Goal: Information Seeking & Learning: Find specific fact

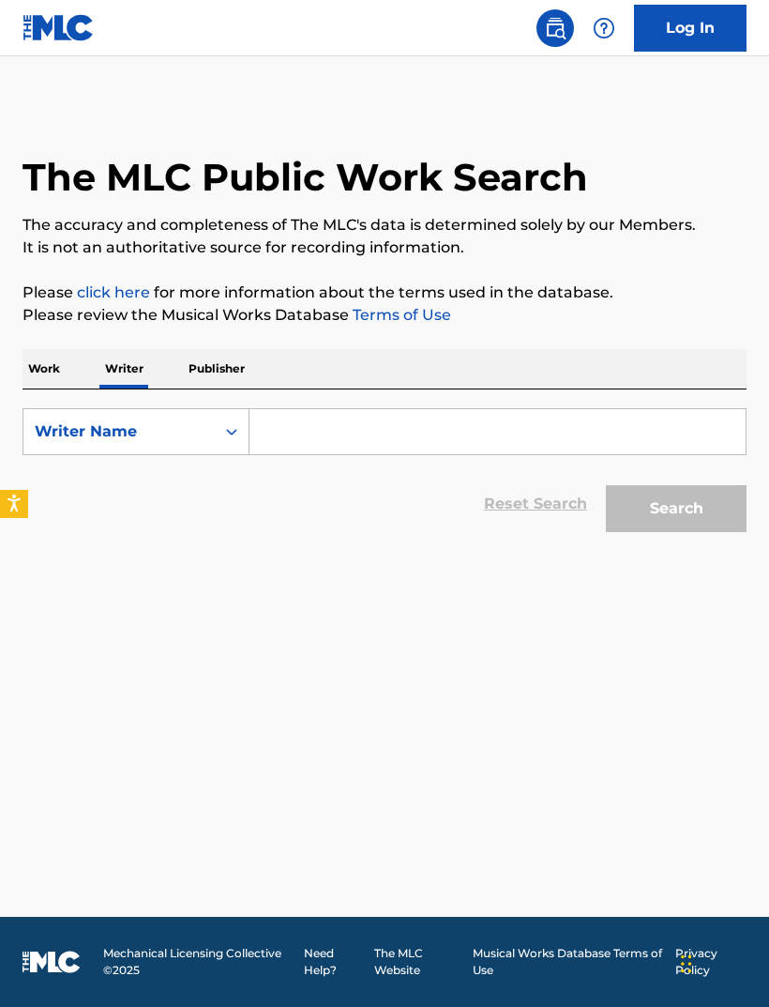
click at [354, 437] on input "Search Form" at bounding box center [498, 431] width 496 height 45
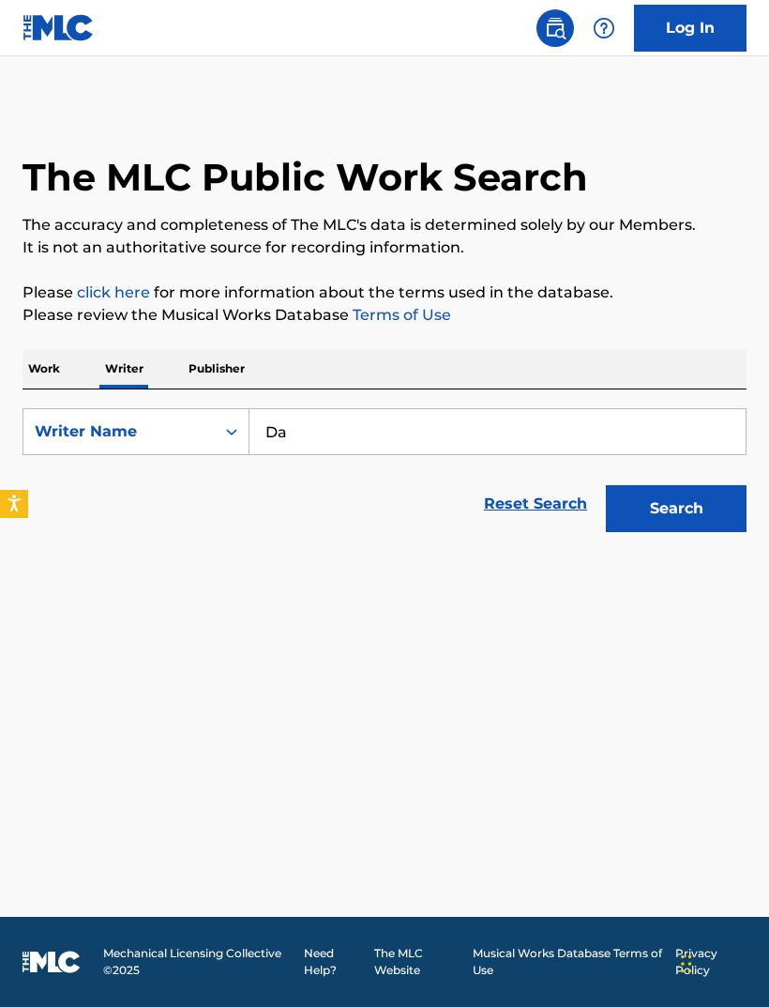
type input "D"
click at [678, 508] on button "Search" at bounding box center [676, 508] width 141 height 47
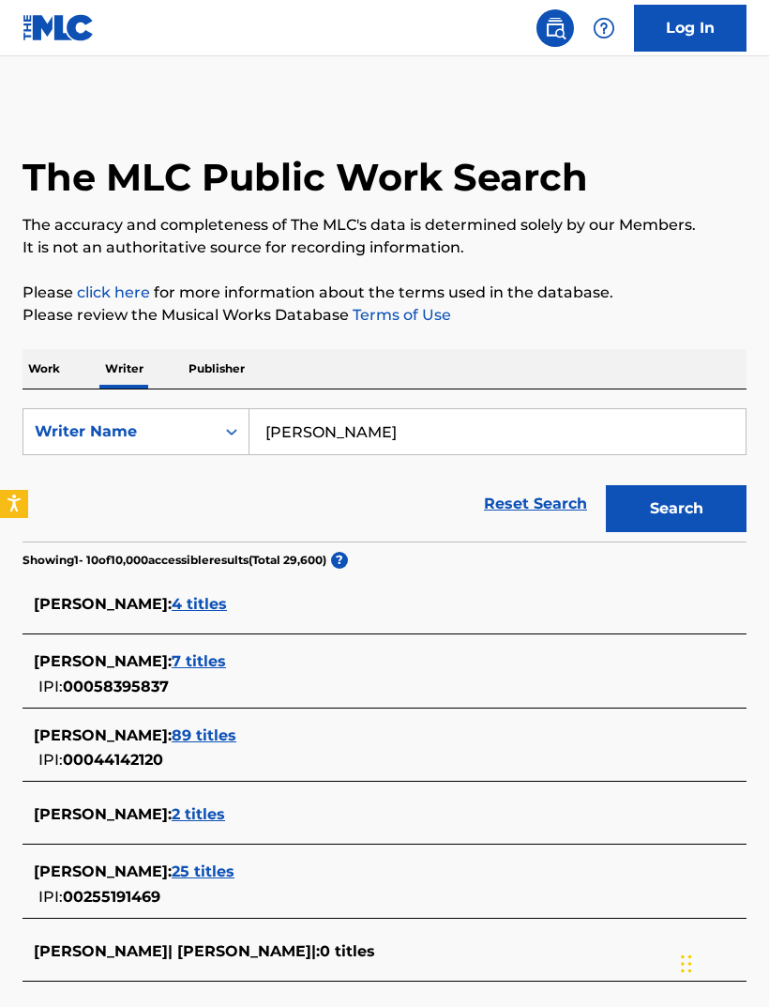
click at [330, 424] on input "[PERSON_NAME]" at bounding box center [498, 431] width 496 height 45
click at [332, 428] on input "[PERSON_NAME]" at bounding box center [498, 431] width 496 height 45
click at [325, 429] on input "[PERSON_NAME]" at bounding box center [498, 431] width 496 height 45
click at [324, 429] on input "[PERSON_NAME]" at bounding box center [498, 431] width 496 height 45
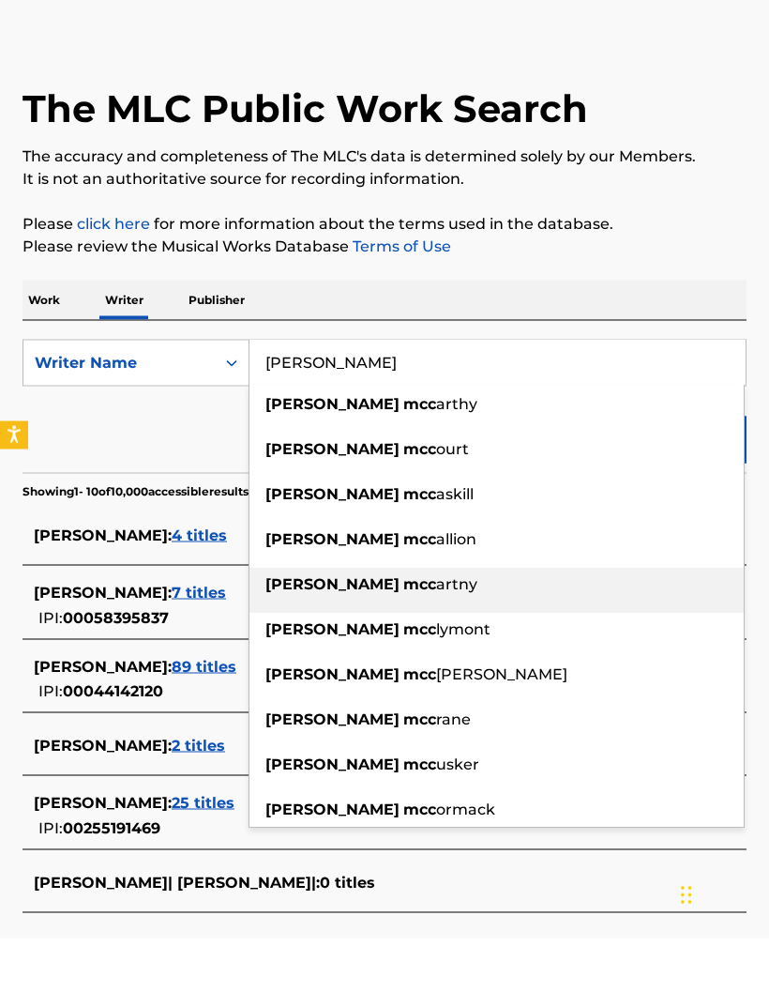
click at [436, 645] on span "artny" at bounding box center [456, 654] width 41 height 18
type input "[PERSON_NAME]"
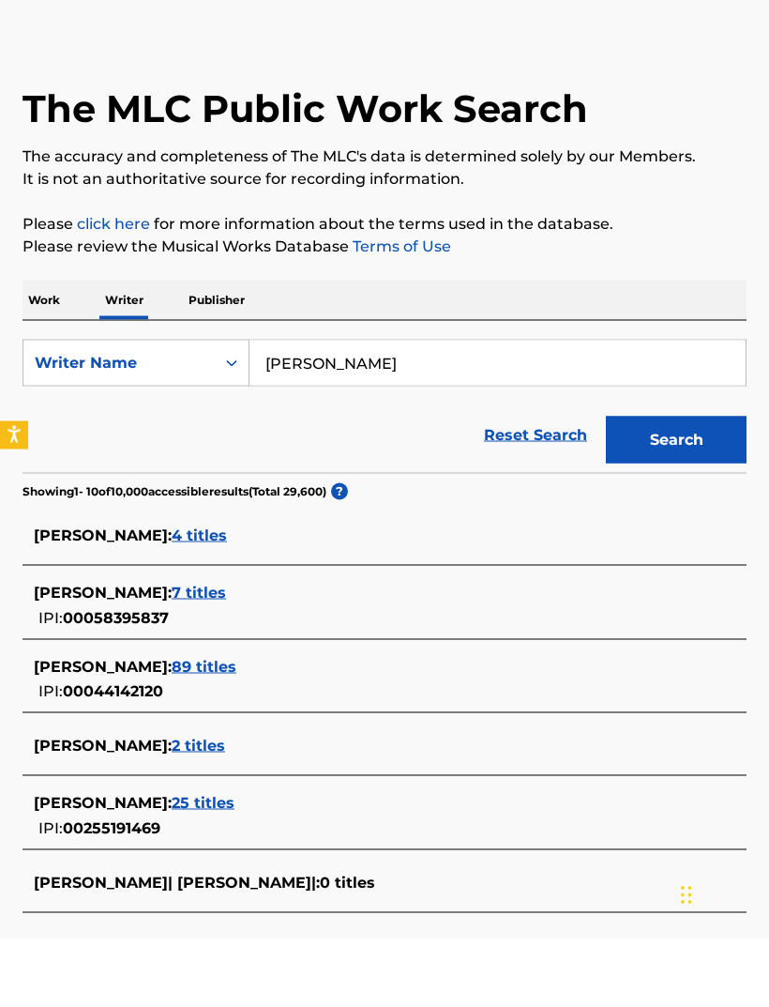
click at [678, 485] on button "Search" at bounding box center [676, 508] width 141 height 47
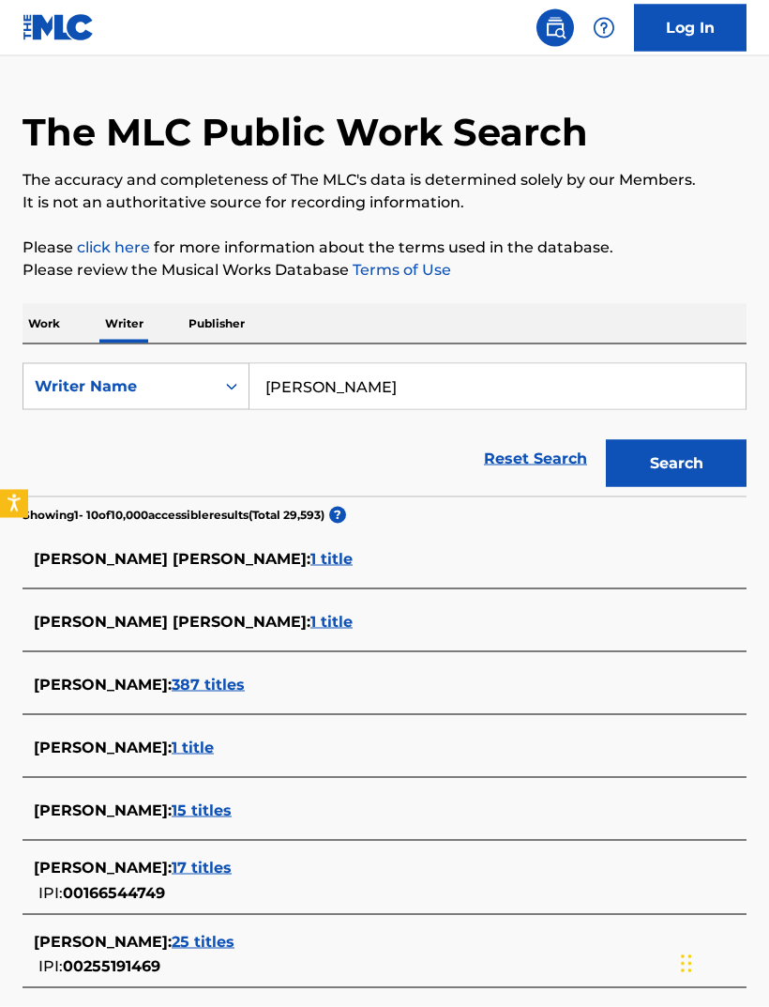
scroll to position [59, 0]
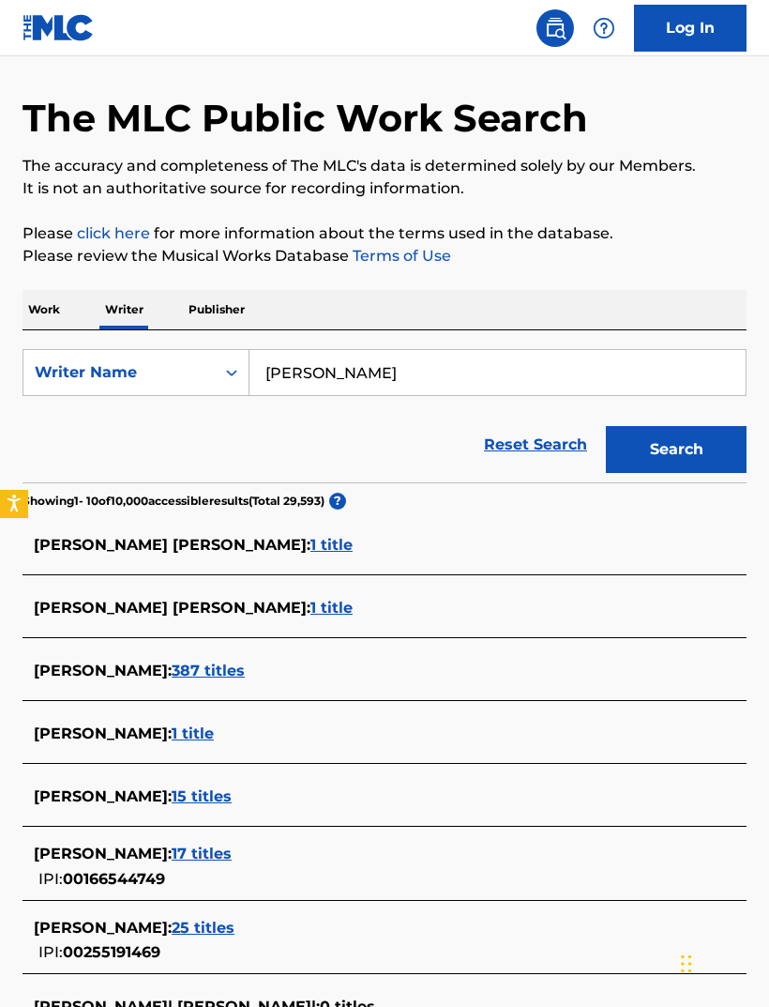
click at [197, 728] on span "1 title" at bounding box center [193, 733] width 42 height 18
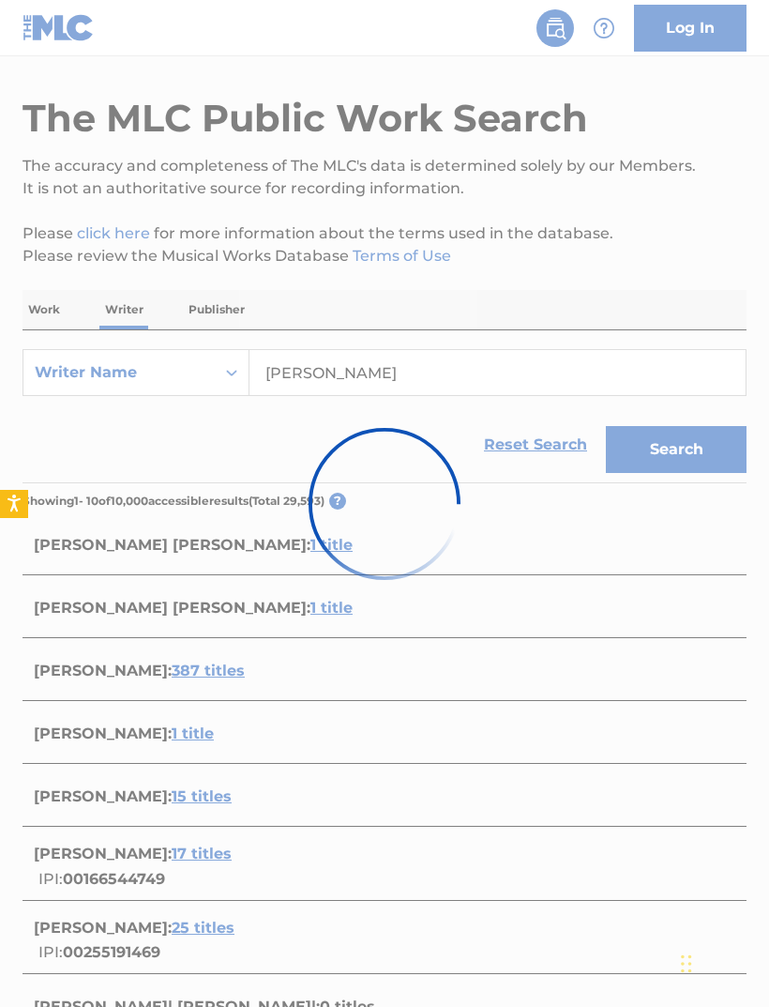
scroll to position [0, 0]
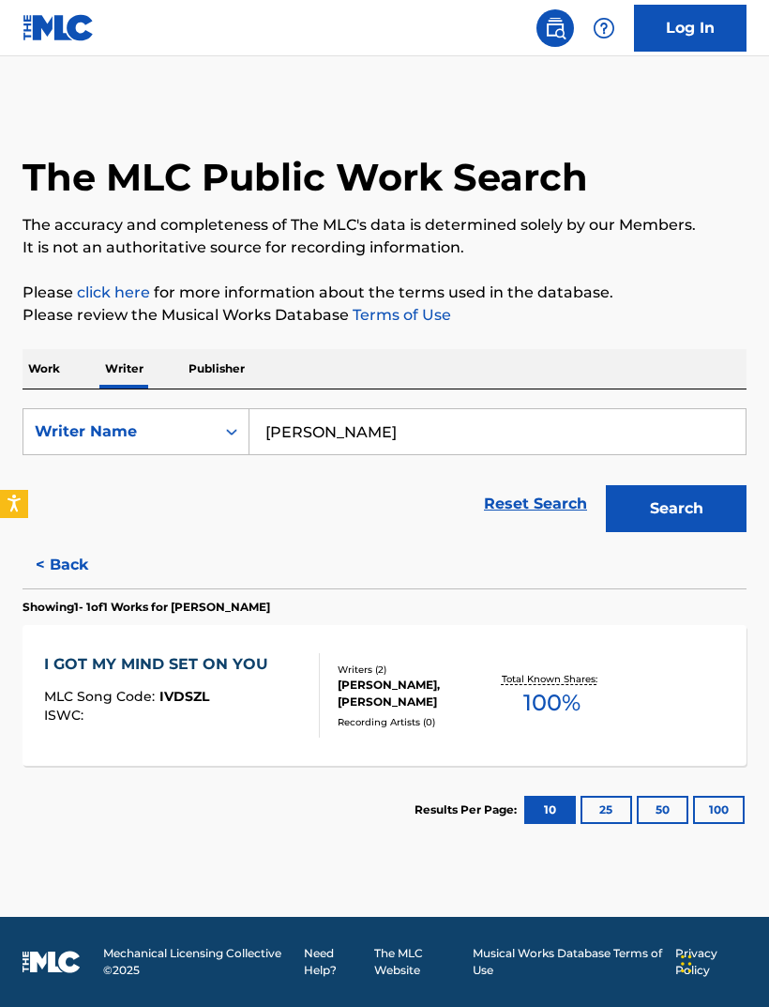
click at [549, 681] on p "Total Known Shares:" at bounding box center [552, 679] width 100 height 14
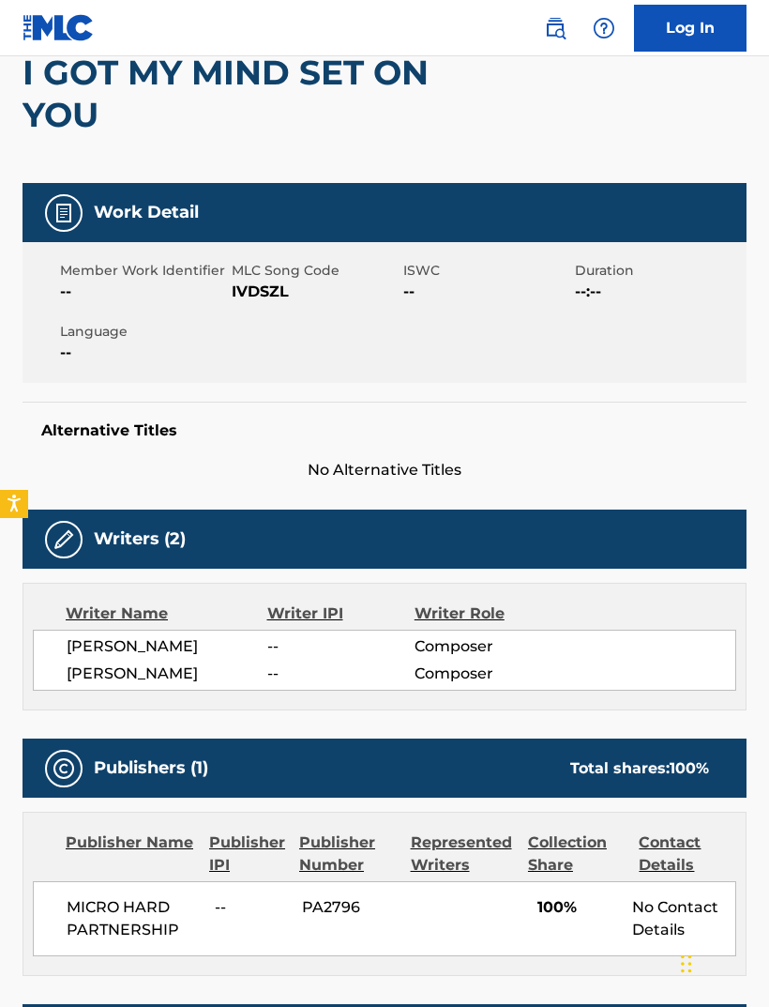
scroll to position [366, 0]
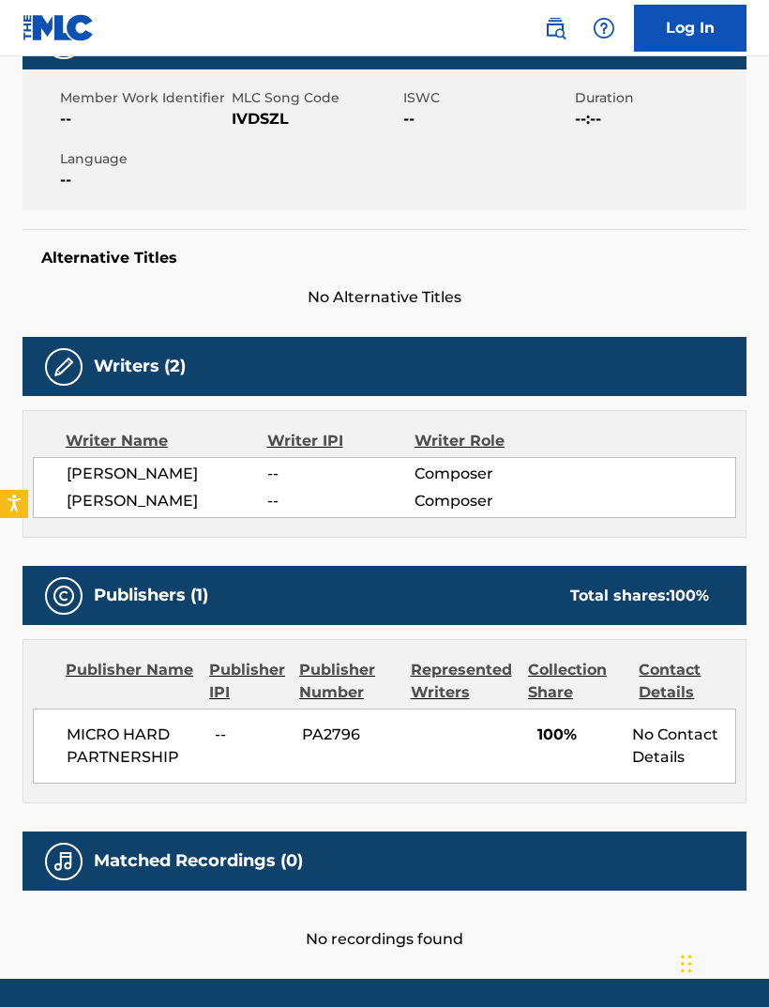
click at [552, 846] on div "Matched Recordings (0)" at bounding box center [385, 860] width 724 height 59
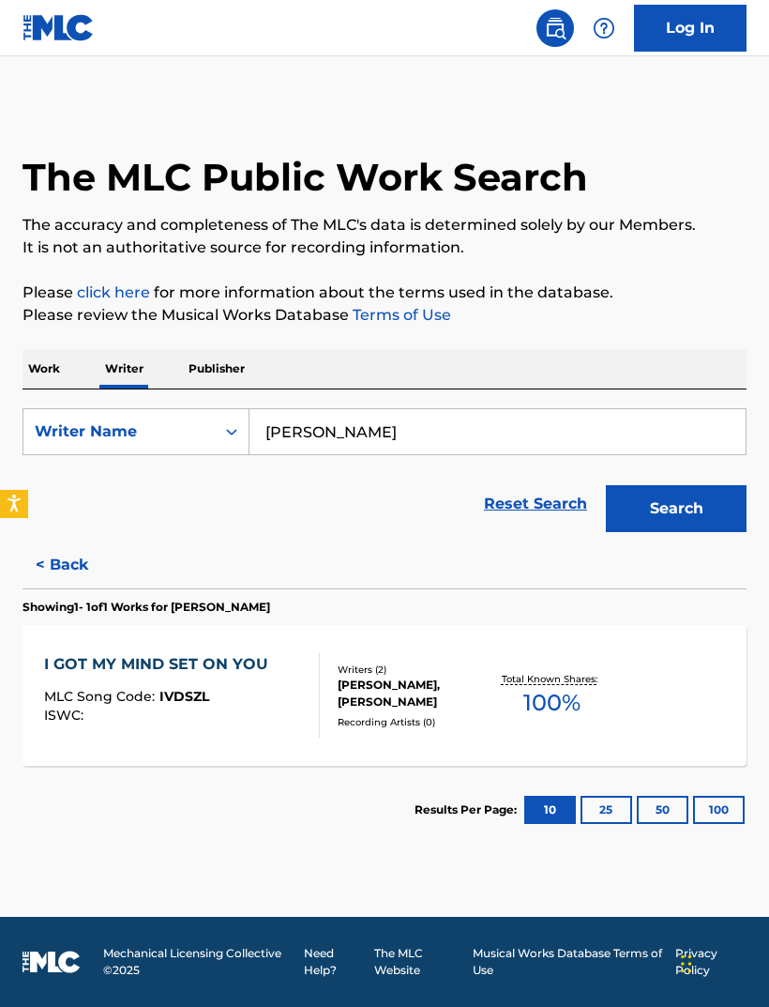
click at [54, 567] on button "< Back" at bounding box center [79, 564] width 113 height 47
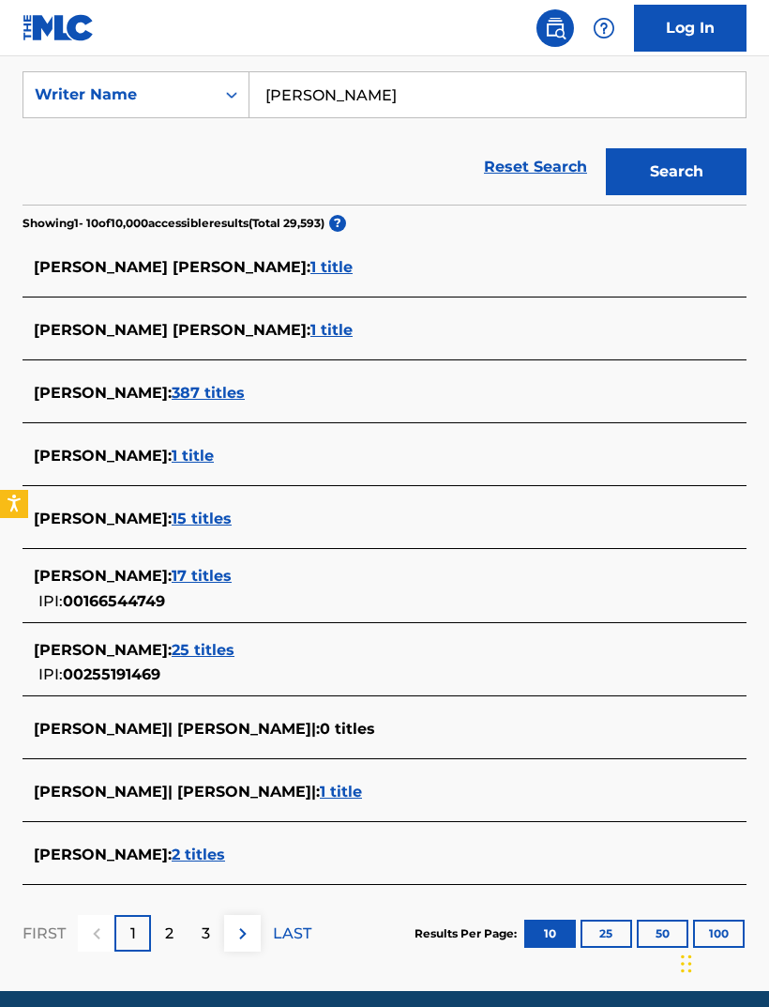
scroll to position [351, 0]
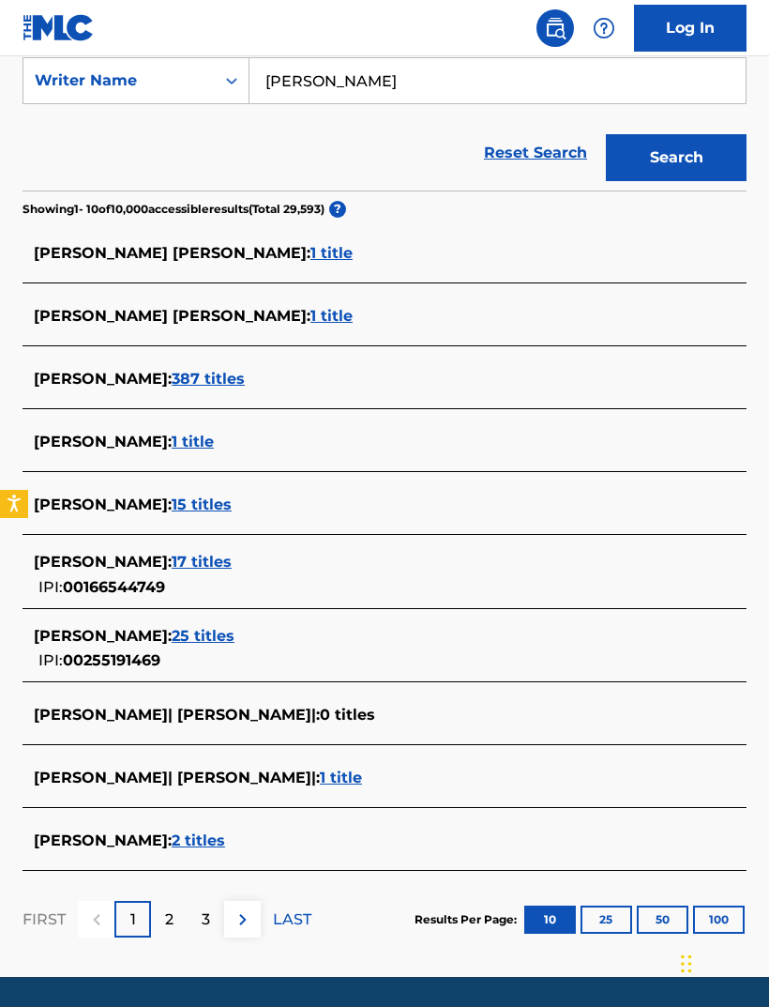
click at [164, 903] on div "2" at bounding box center [169, 919] width 37 height 37
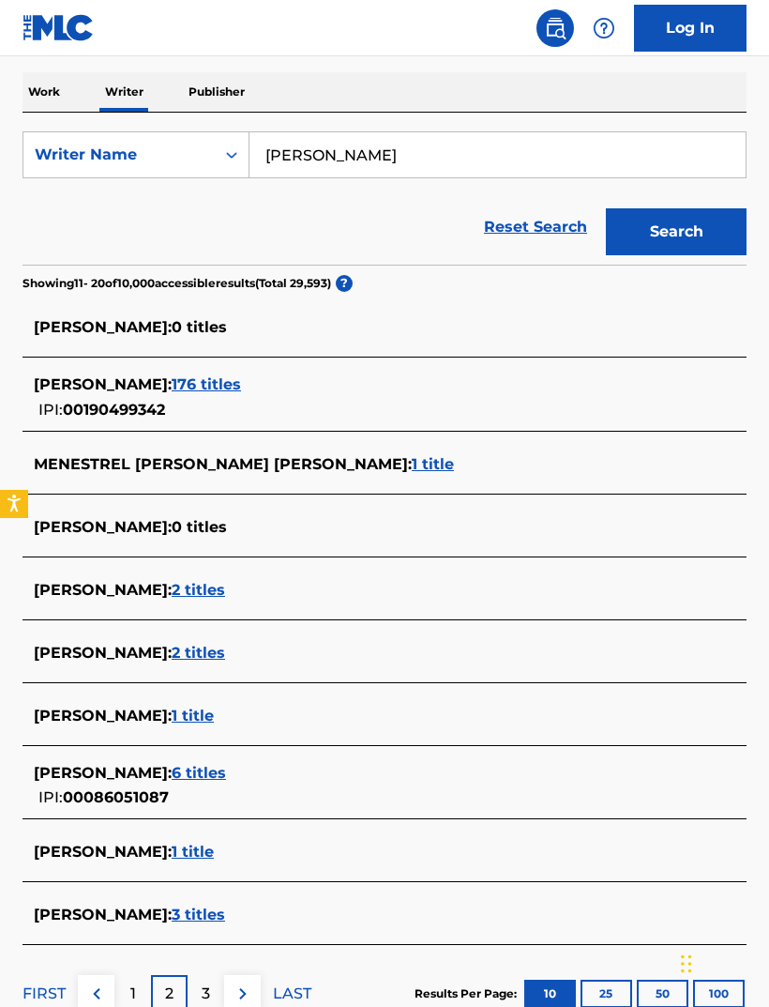
scroll to position [0, 0]
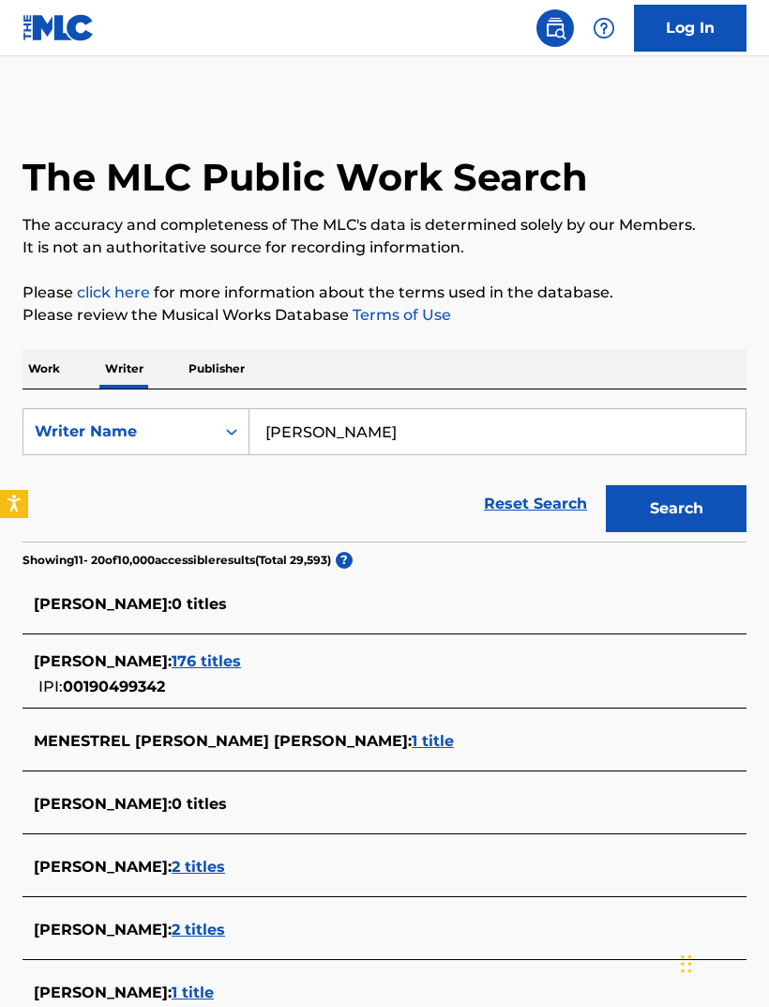
click at [304, 427] on input "[PERSON_NAME]" at bounding box center [498, 431] width 496 height 45
click at [304, 426] on input "[PERSON_NAME]" at bounding box center [498, 431] width 496 height 45
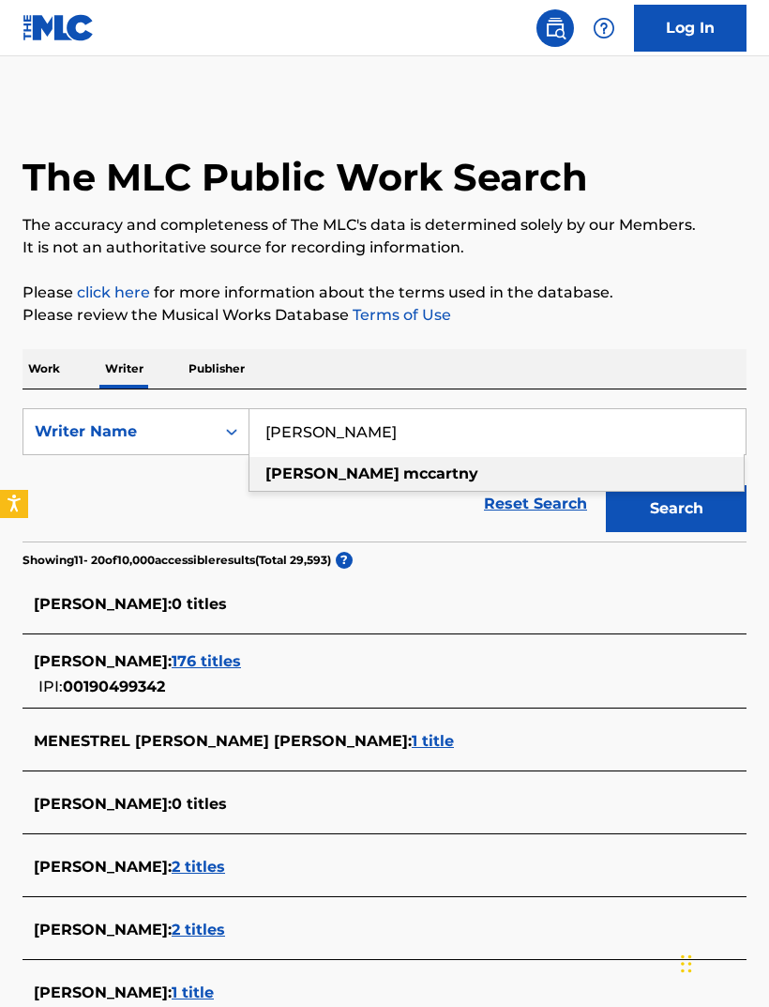
click at [98, 296] on link "click here" at bounding box center [113, 292] width 73 height 18
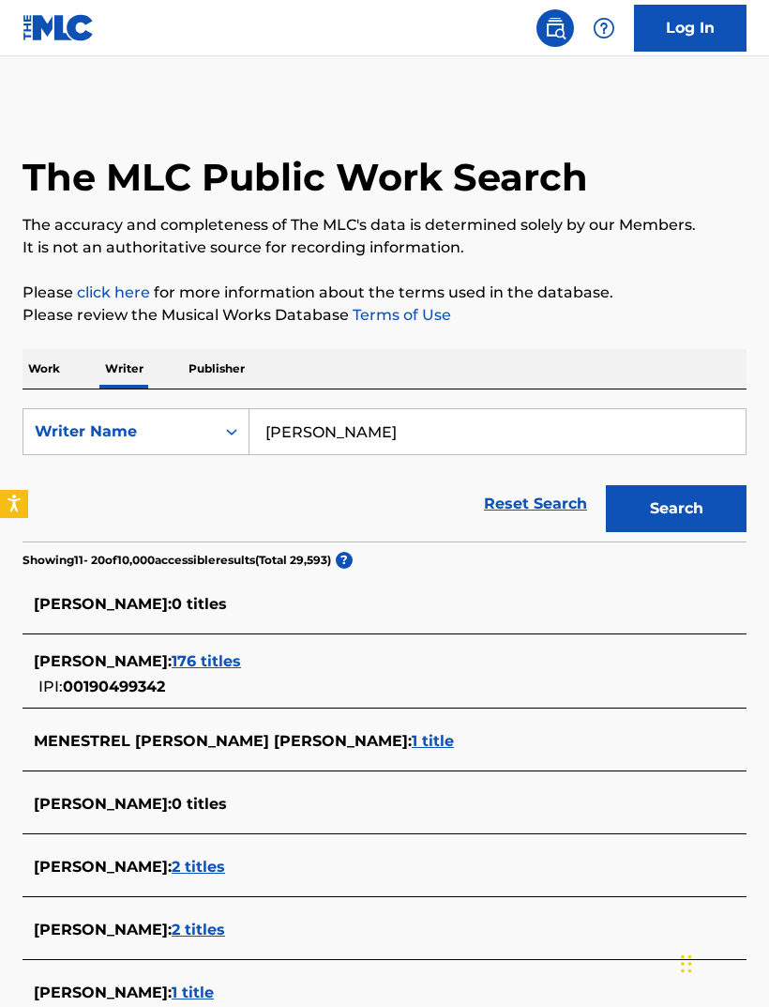
click at [37, 386] on p "Work" at bounding box center [44, 368] width 43 height 39
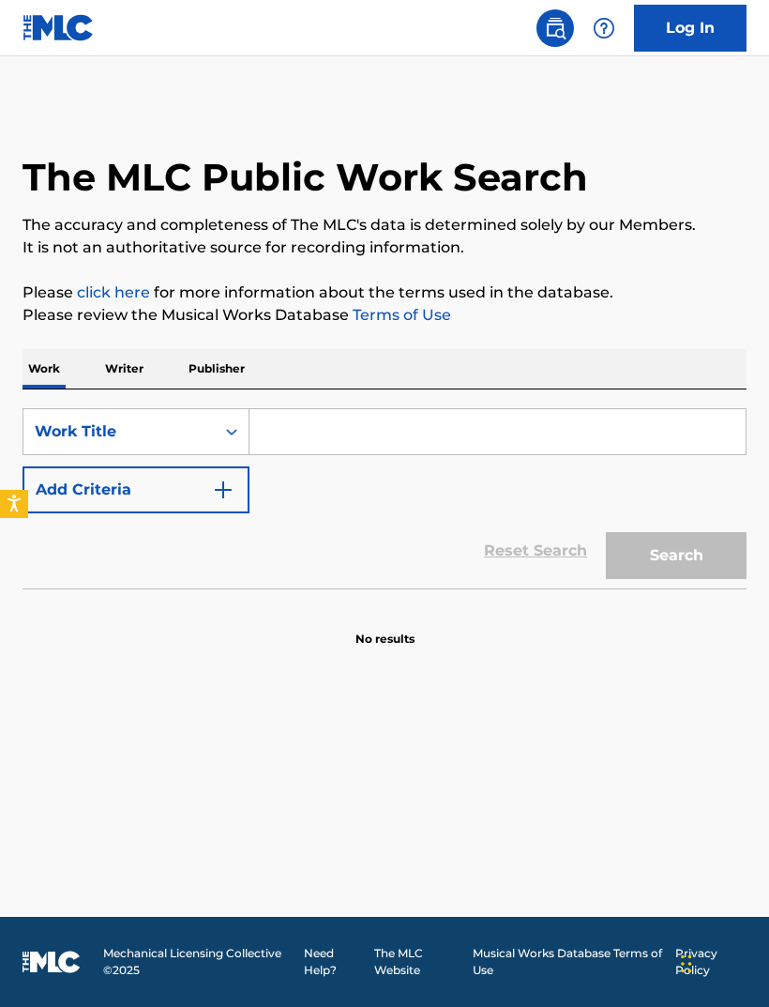
click at [313, 445] on input "Search Form" at bounding box center [498, 431] width 496 height 45
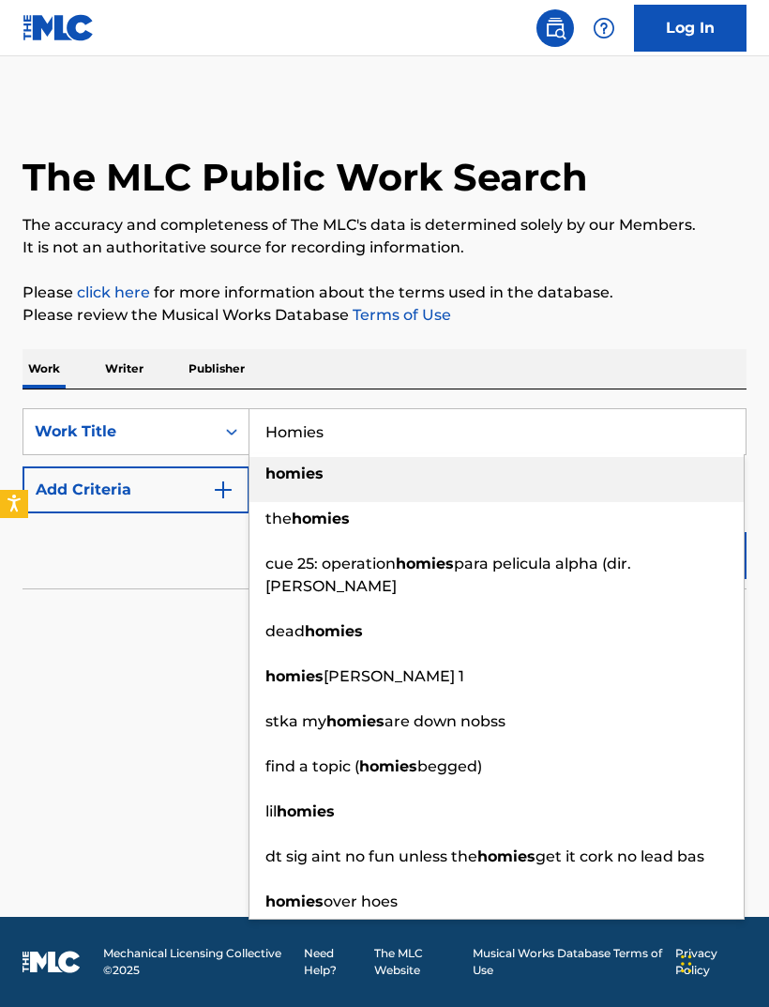
click at [602, 464] on div "homies" at bounding box center [497, 474] width 494 height 34
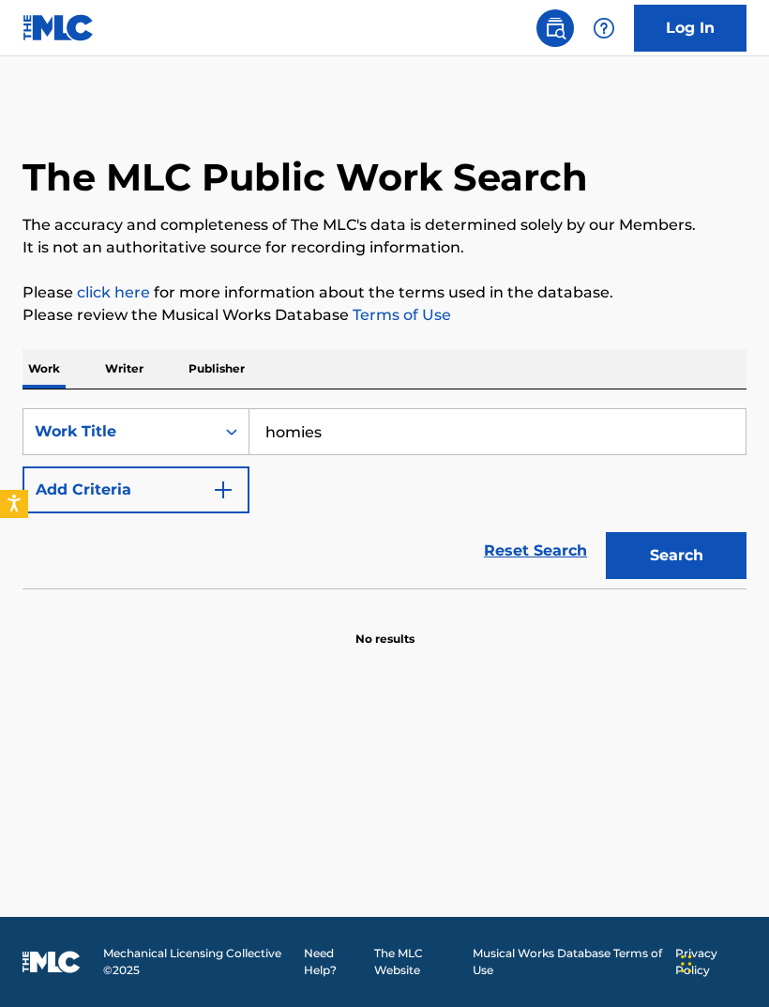
click at [717, 568] on button "Search" at bounding box center [676, 555] width 141 height 47
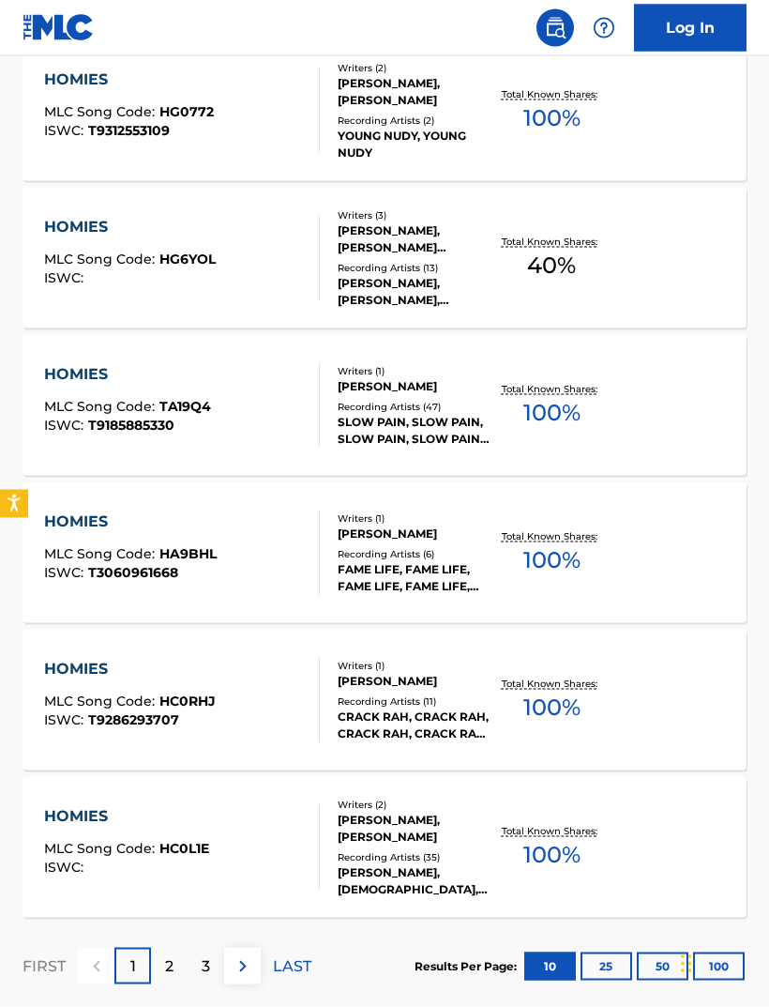
scroll to position [1221, 0]
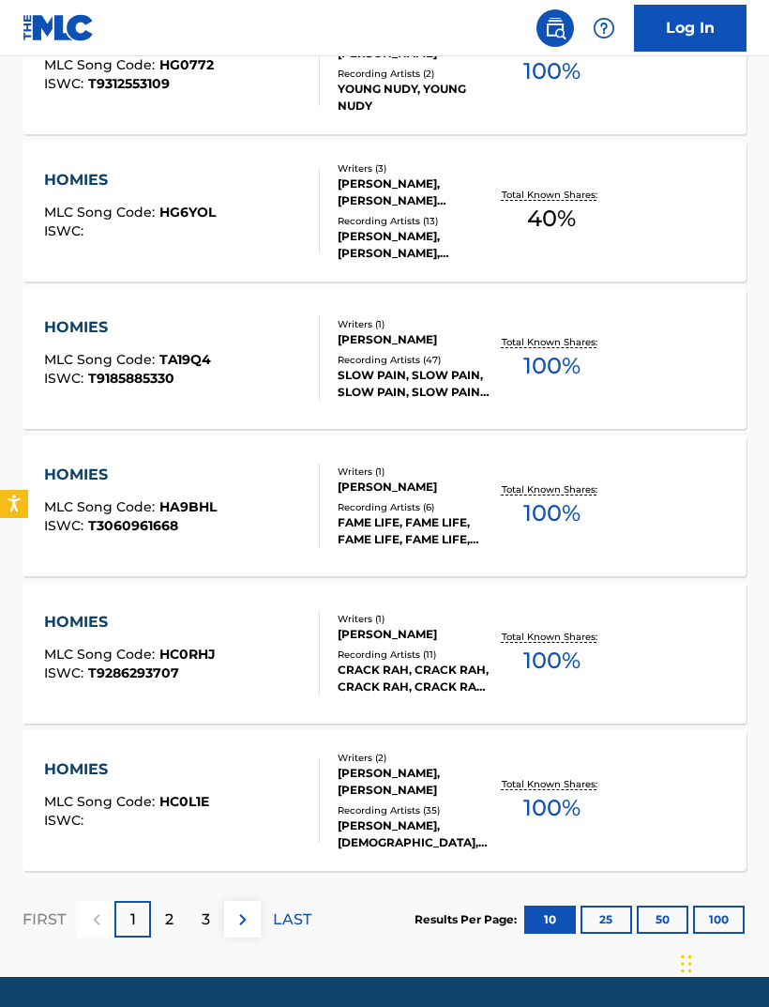
click at [184, 911] on div "2" at bounding box center [169, 919] width 37 height 37
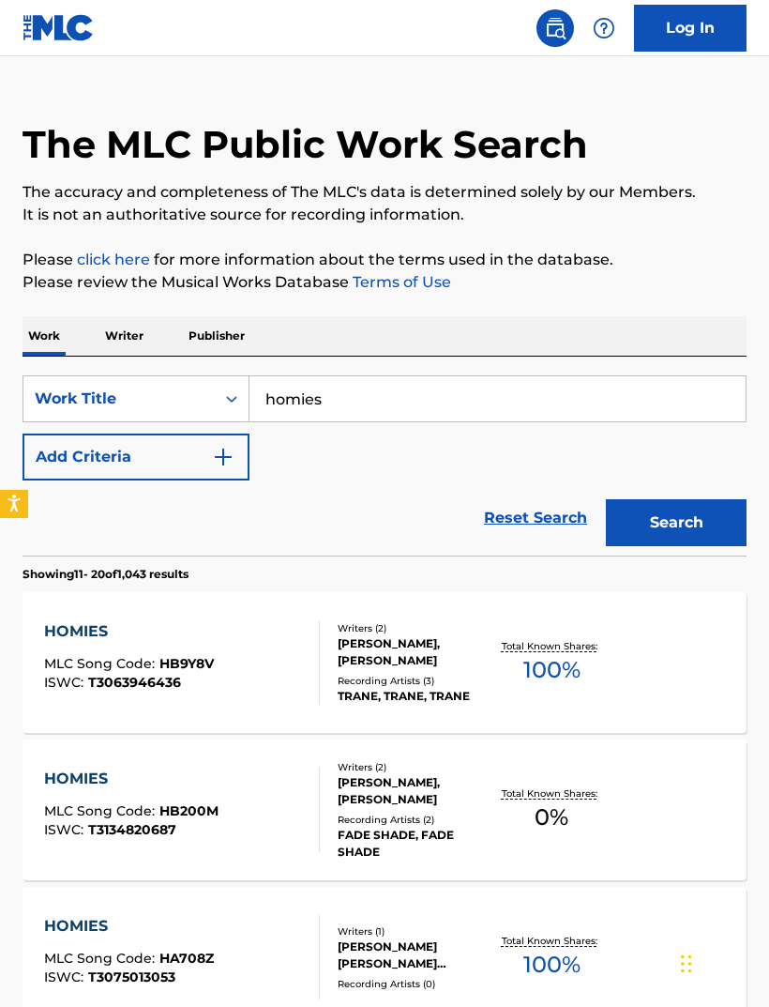
scroll to position [0, 0]
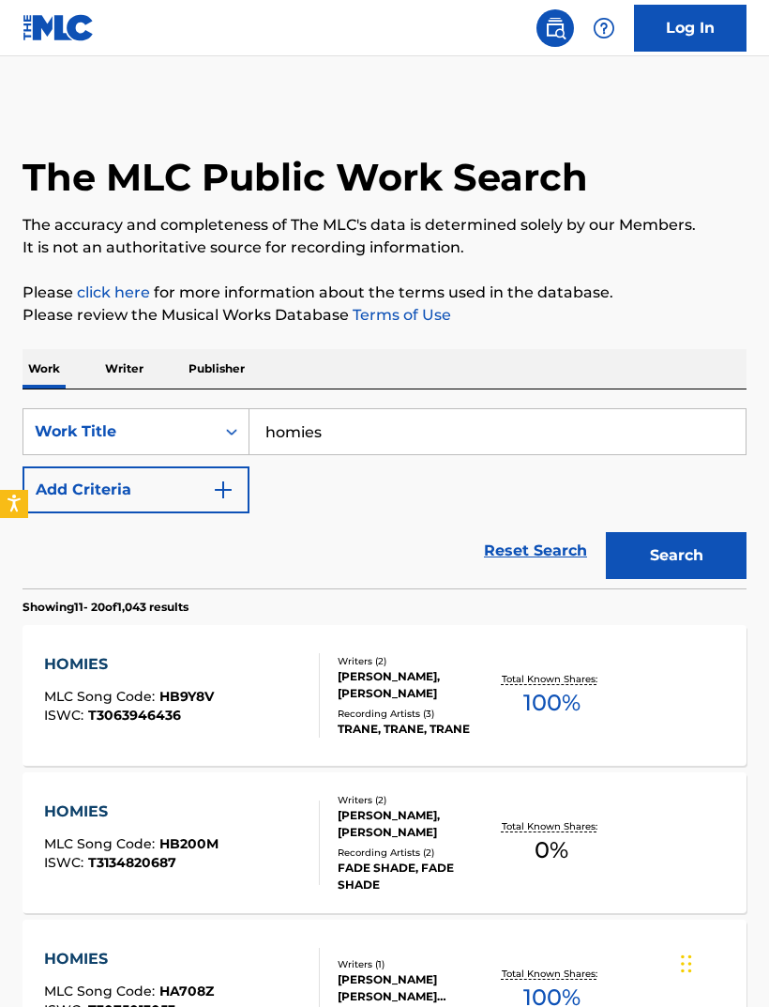
click at [341, 434] on input "homies" at bounding box center [498, 431] width 496 height 45
type input "h"
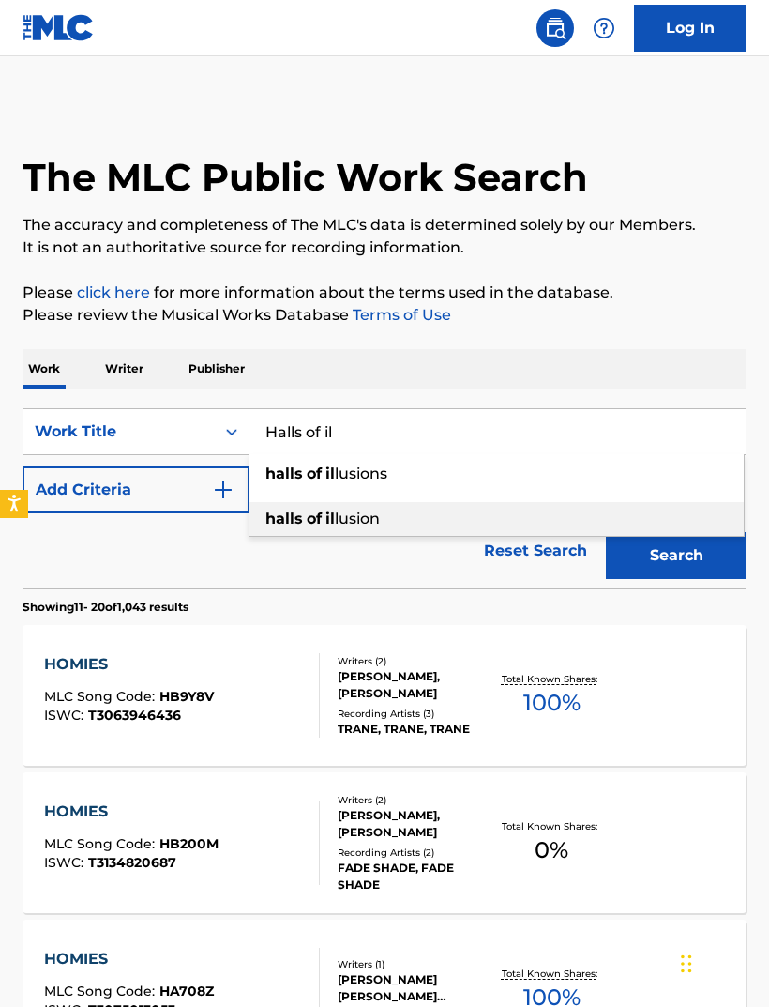
click at [375, 525] on span "lusion" at bounding box center [357, 518] width 45 height 18
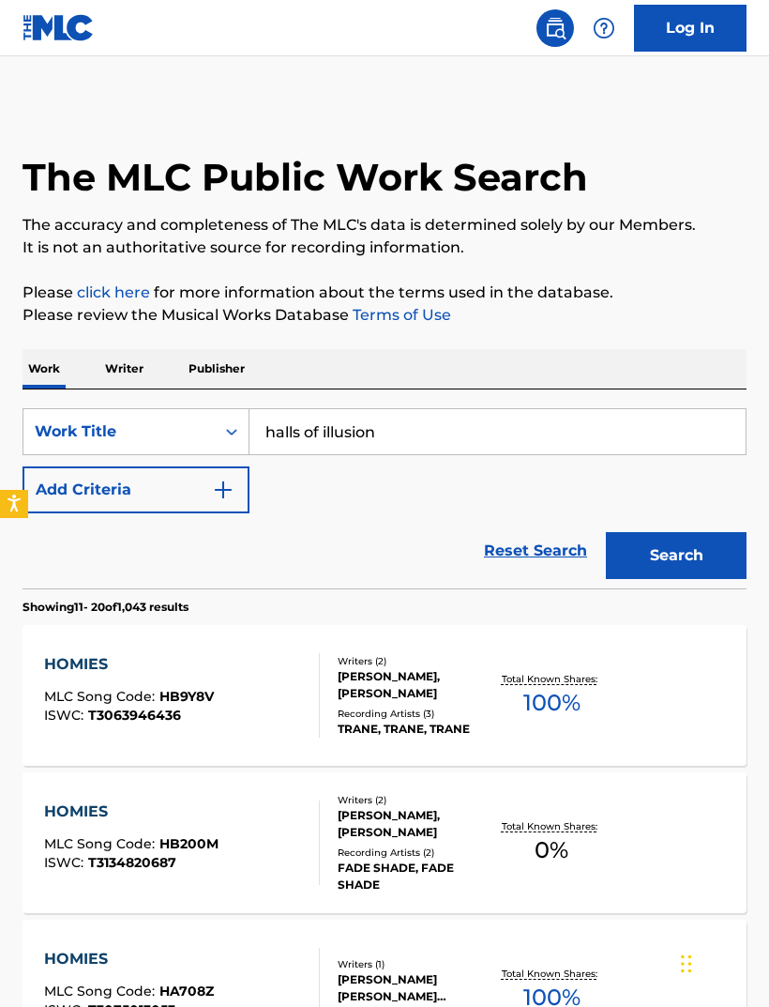
click at [689, 549] on button "Search" at bounding box center [676, 555] width 141 height 47
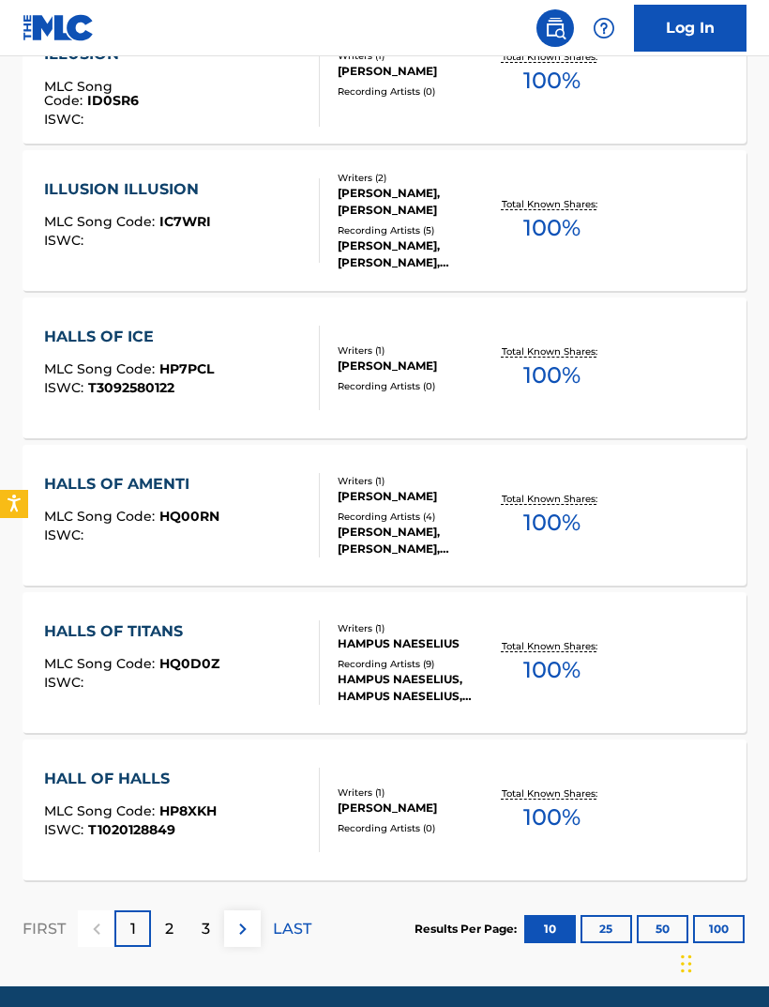
scroll to position [1221, 0]
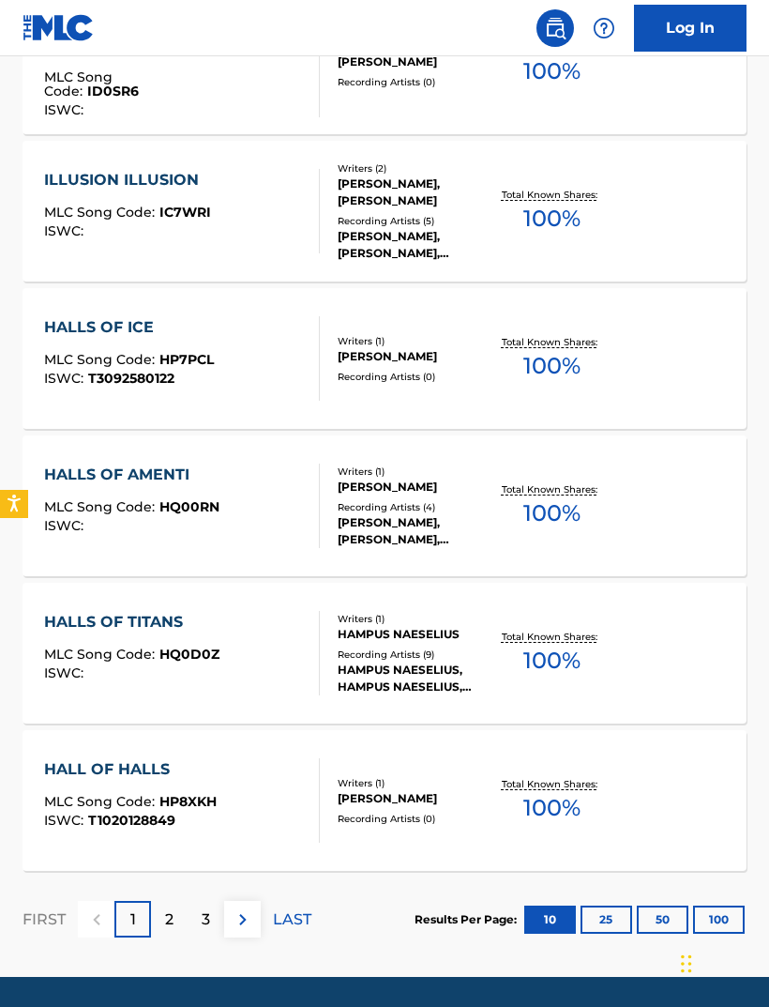
click at [169, 908] on p "2" at bounding box center [169, 919] width 8 height 23
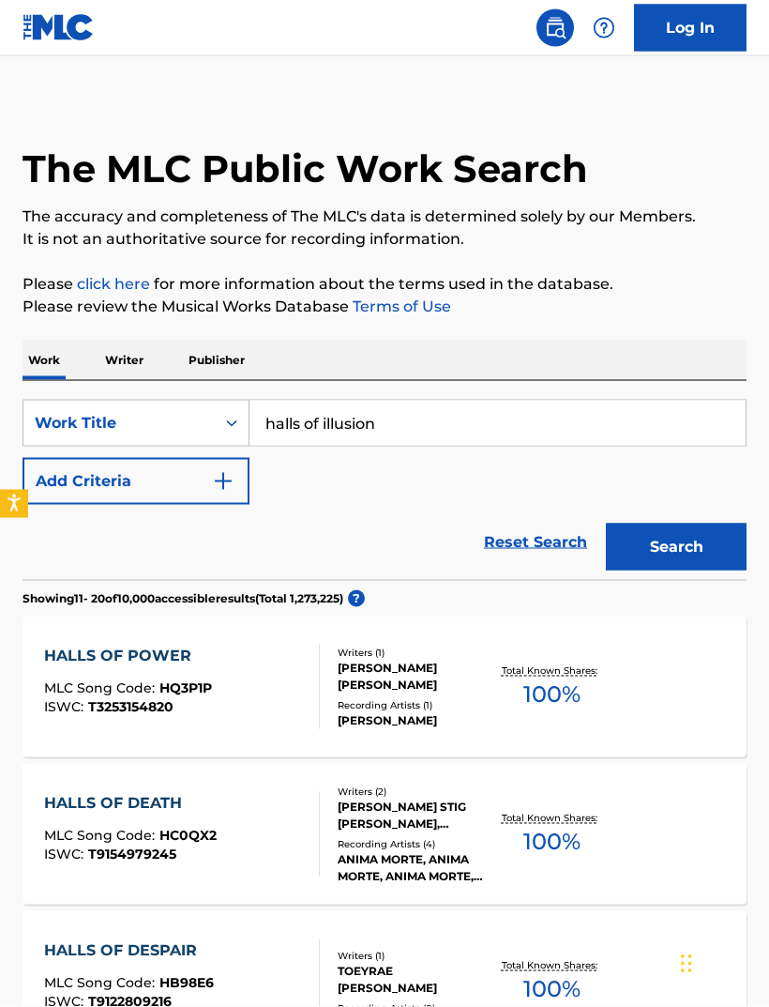
scroll to position [0, 0]
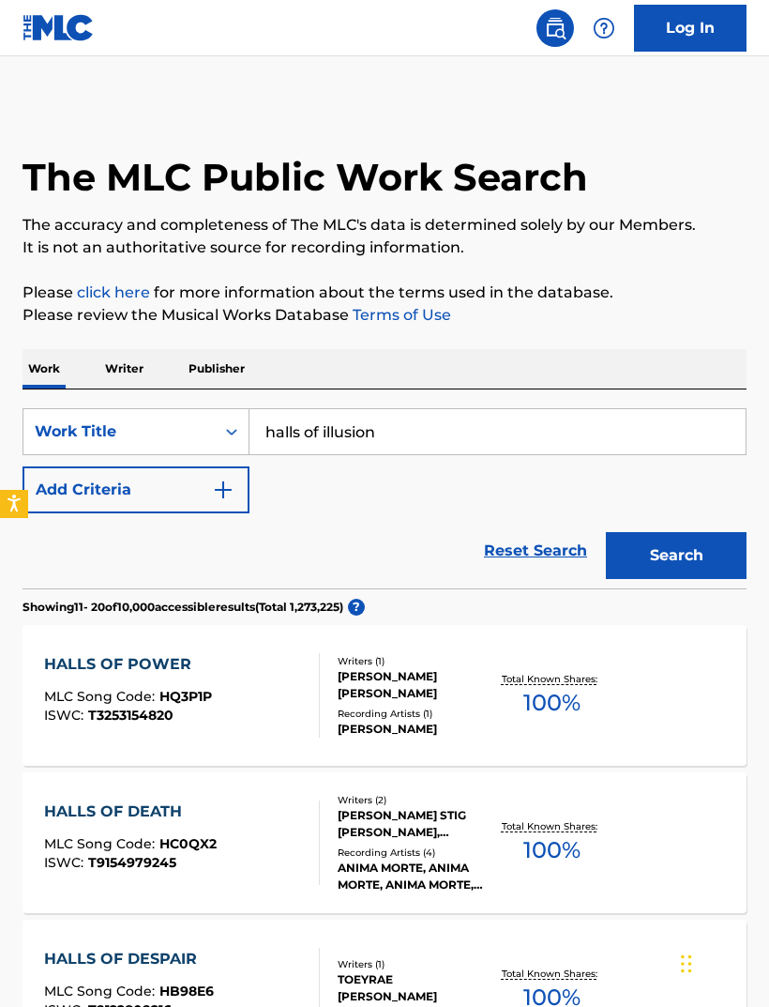
click at [425, 436] on input "halls of illusion" at bounding box center [498, 431] width 496 height 45
type input "halls of illusion icp"
click at [677, 568] on button "Search" at bounding box center [676, 555] width 141 height 47
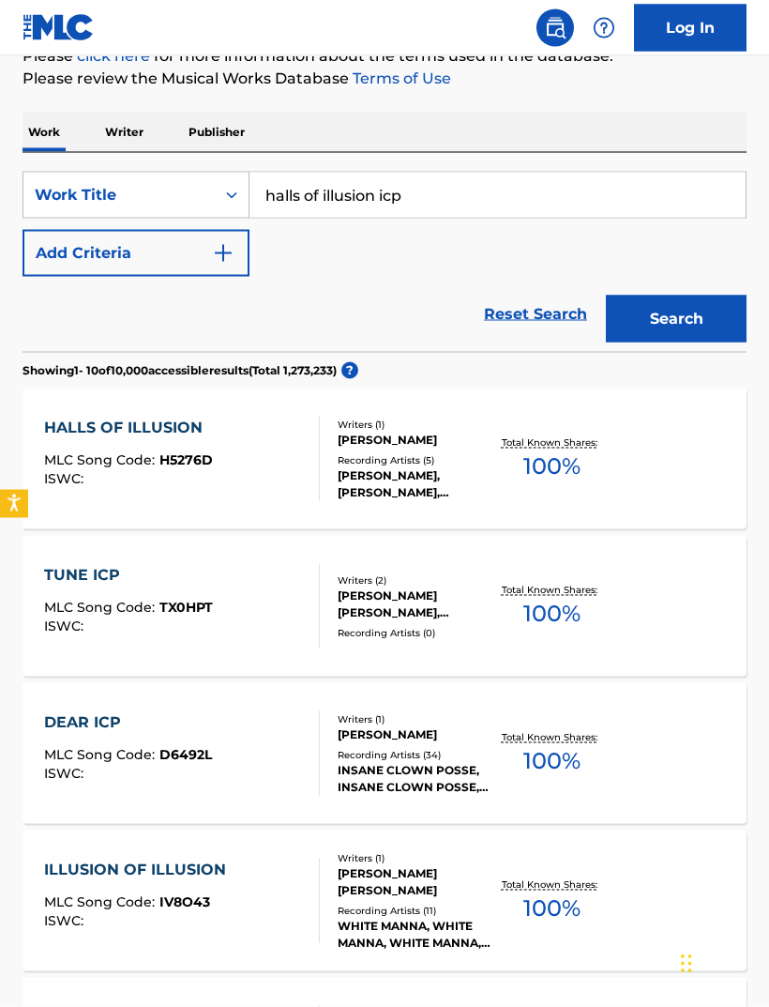
scroll to position [237, 0]
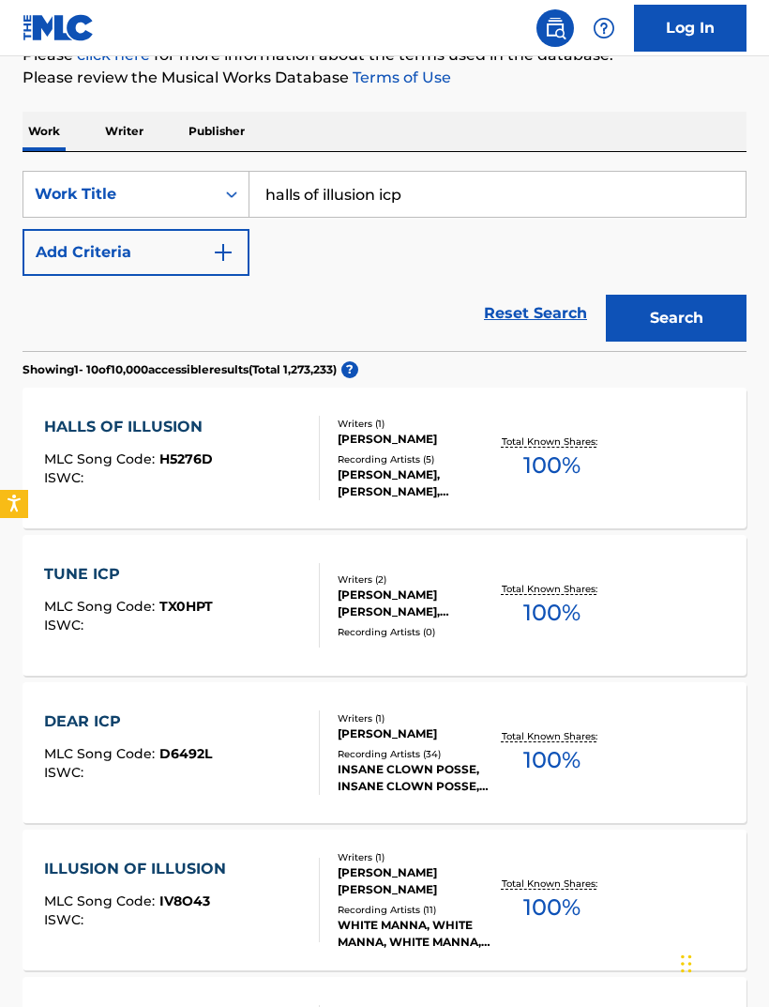
click at [571, 739] on p "Total Known Shares:" at bounding box center [552, 736] width 100 height 14
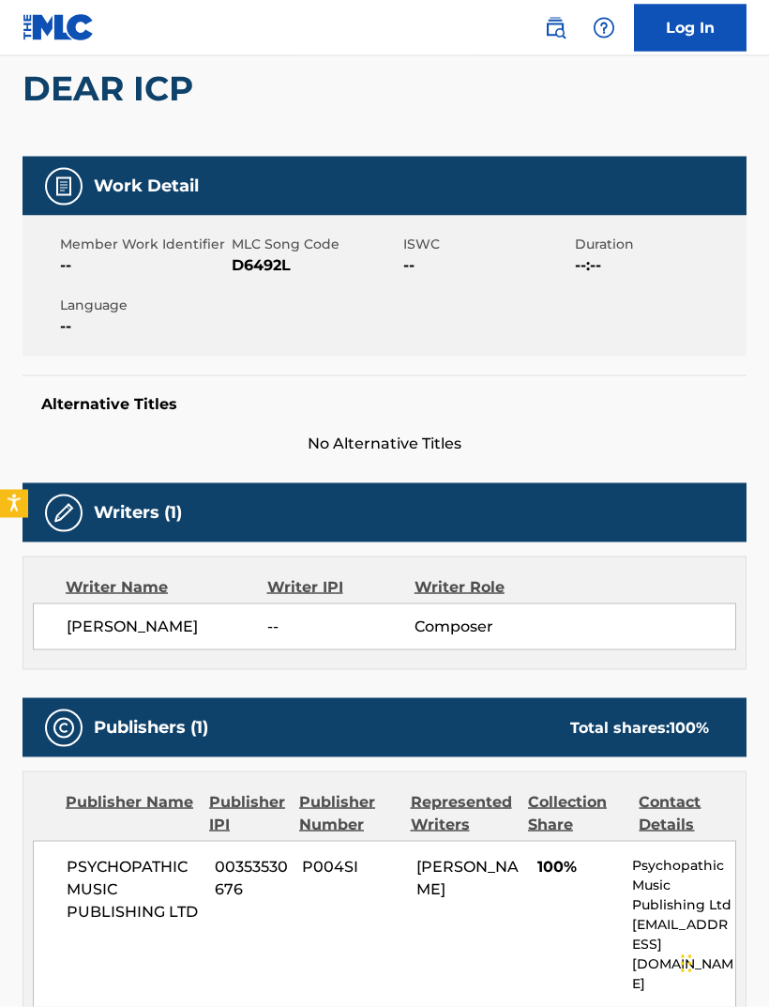
scroll to position [177, 0]
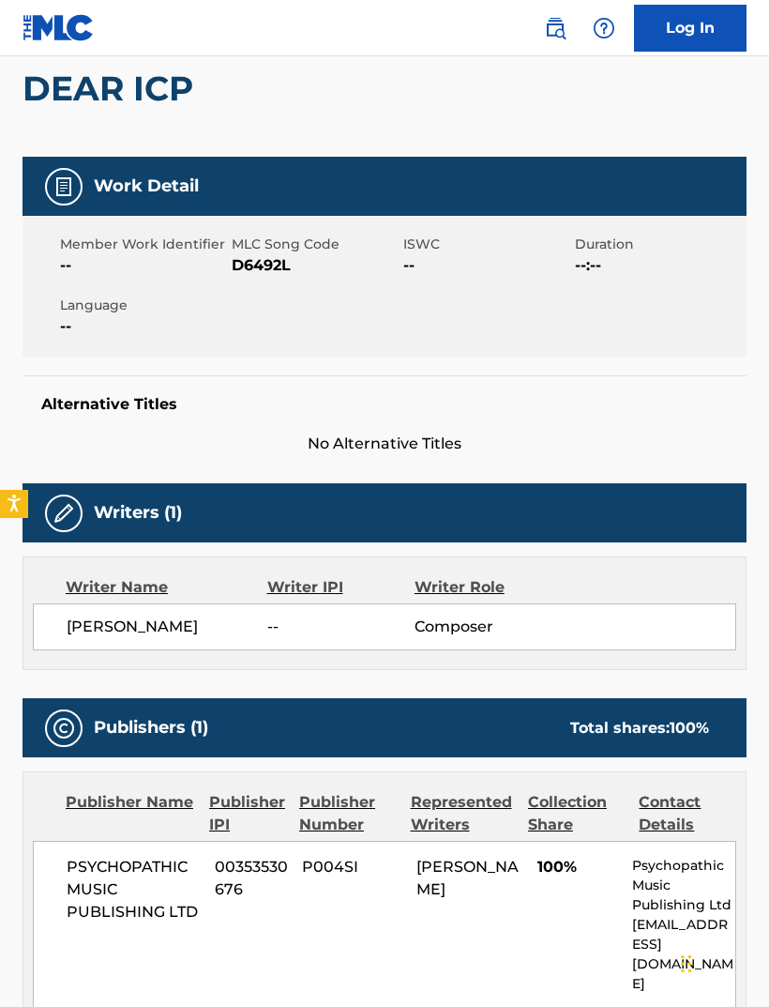
click at [144, 632] on span "[PERSON_NAME]" at bounding box center [167, 626] width 201 height 23
click at [112, 635] on span "[PERSON_NAME]" at bounding box center [167, 626] width 201 height 23
click at [112, 634] on span "[PERSON_NAME]" at bounding box center [167, 626] width 201 height 23
click at [131, 622] on span "[PERSON_NAME]" at bounding box center [167, 626] width 201 height 23
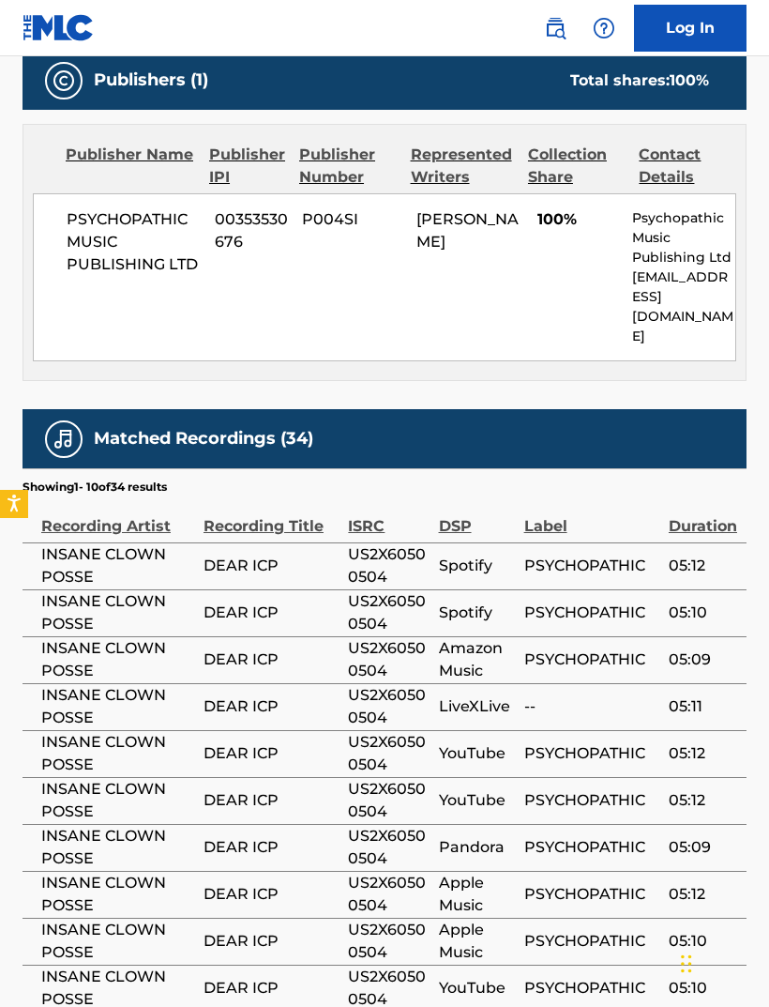
scroll to position [917, 0]
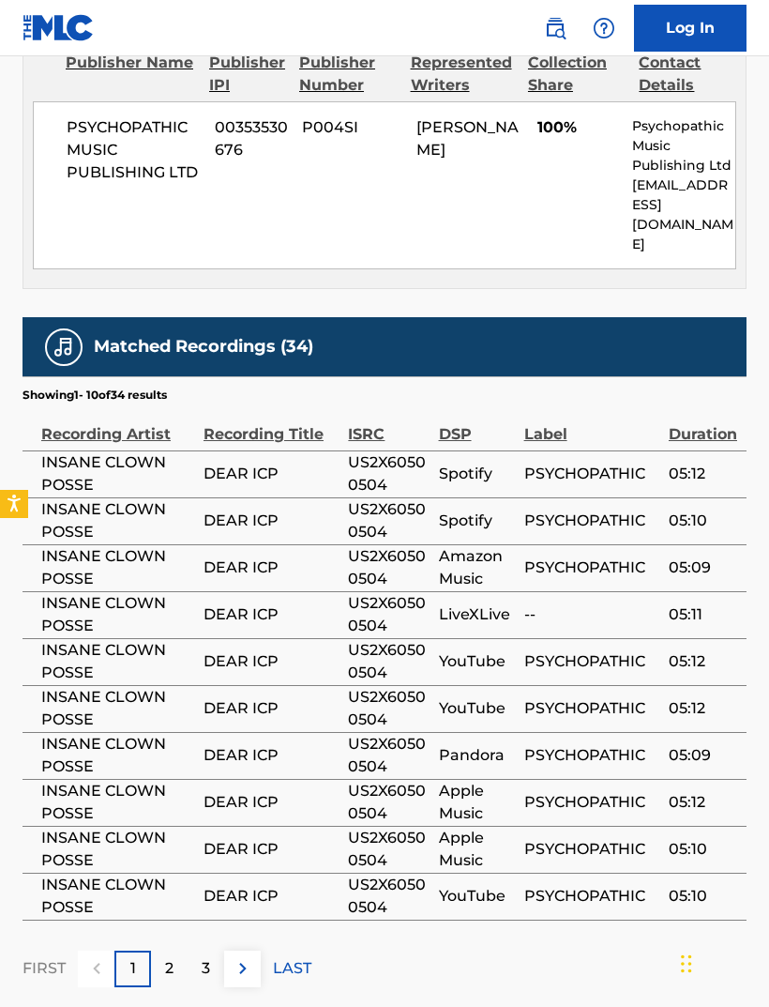
click at [154, 950] on div "2" at bounding box center [169, 968] width 37 height 37
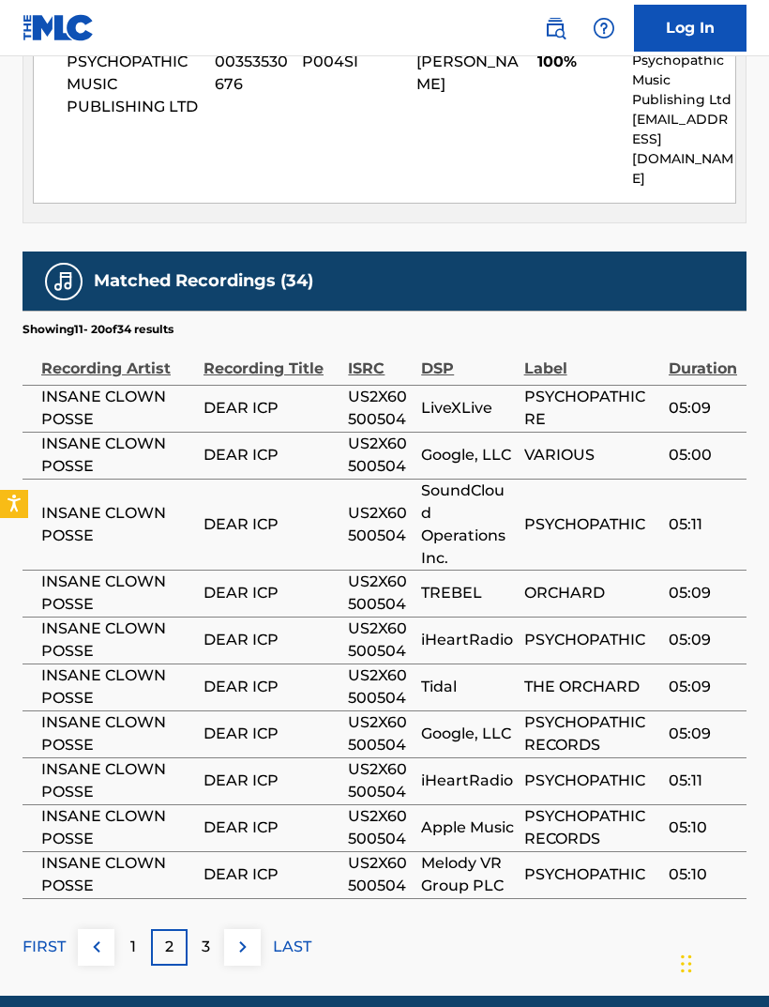
scroll to position [1132, 0]
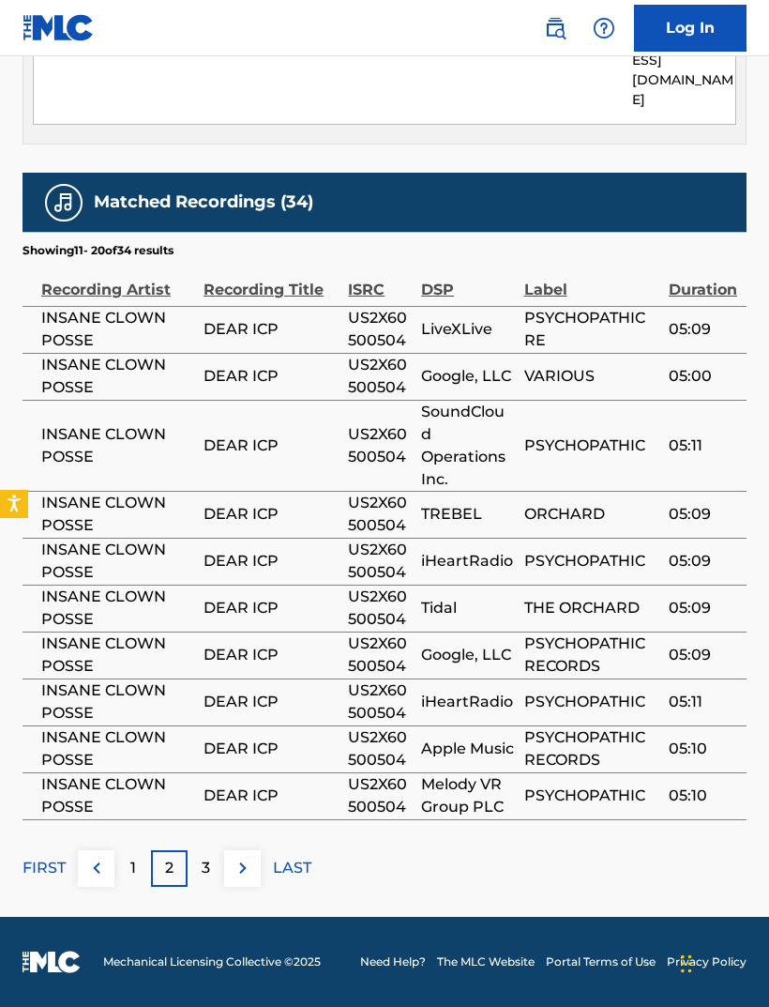
click at [195, 887] on div "3" at bounding box center [206, 868] width 37 height 37
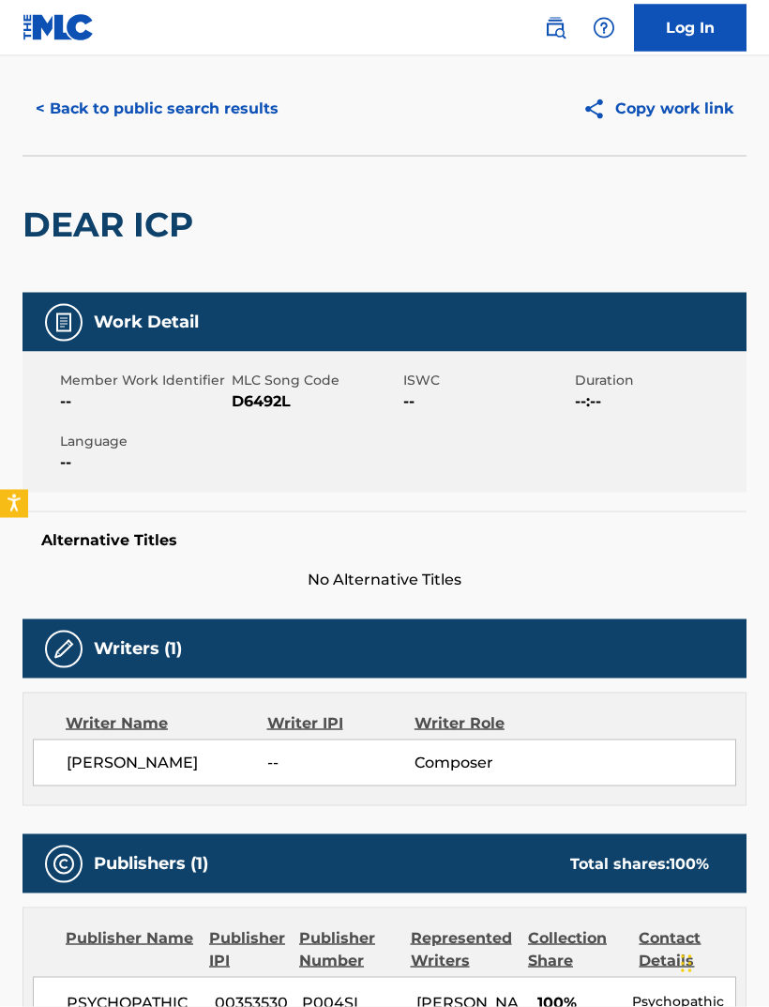
scroll to position [0, 0]
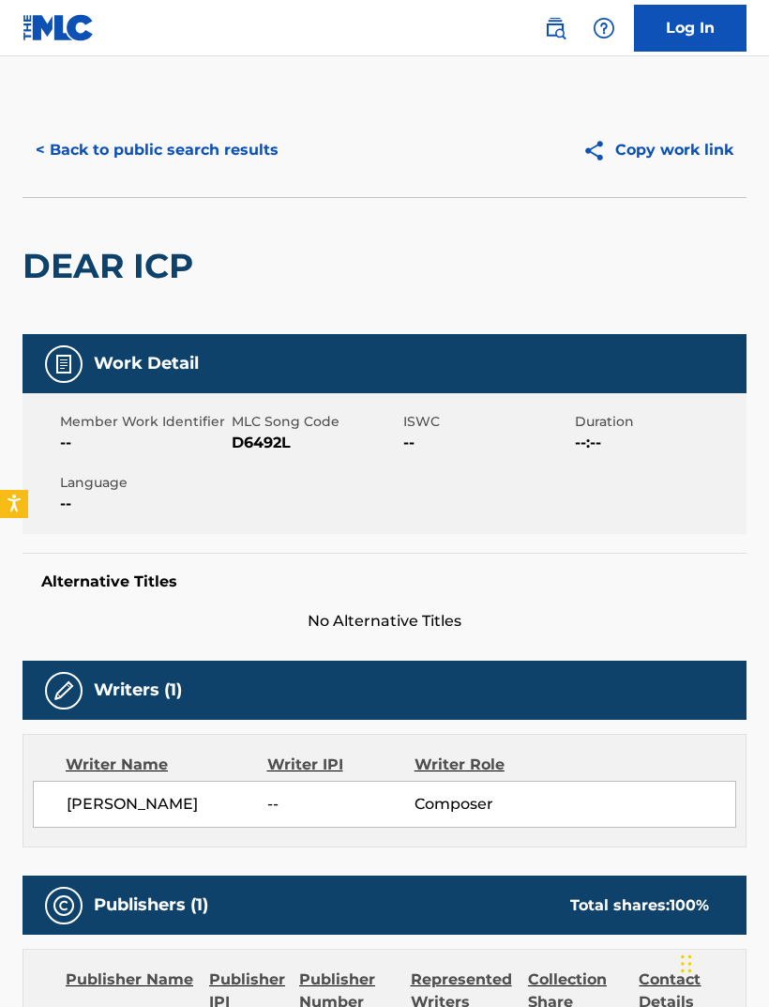
click at [671, 144] on button "Copy work link" at bounding box center [657, 150] width 177 height 47
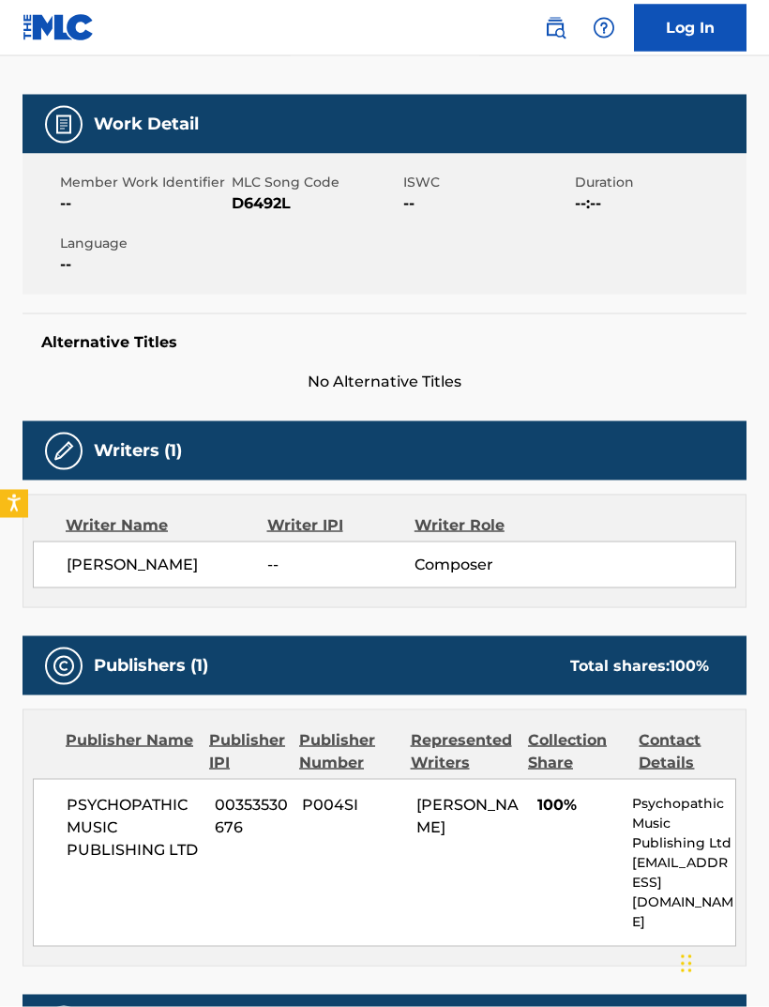
scroll to position [235, 0]
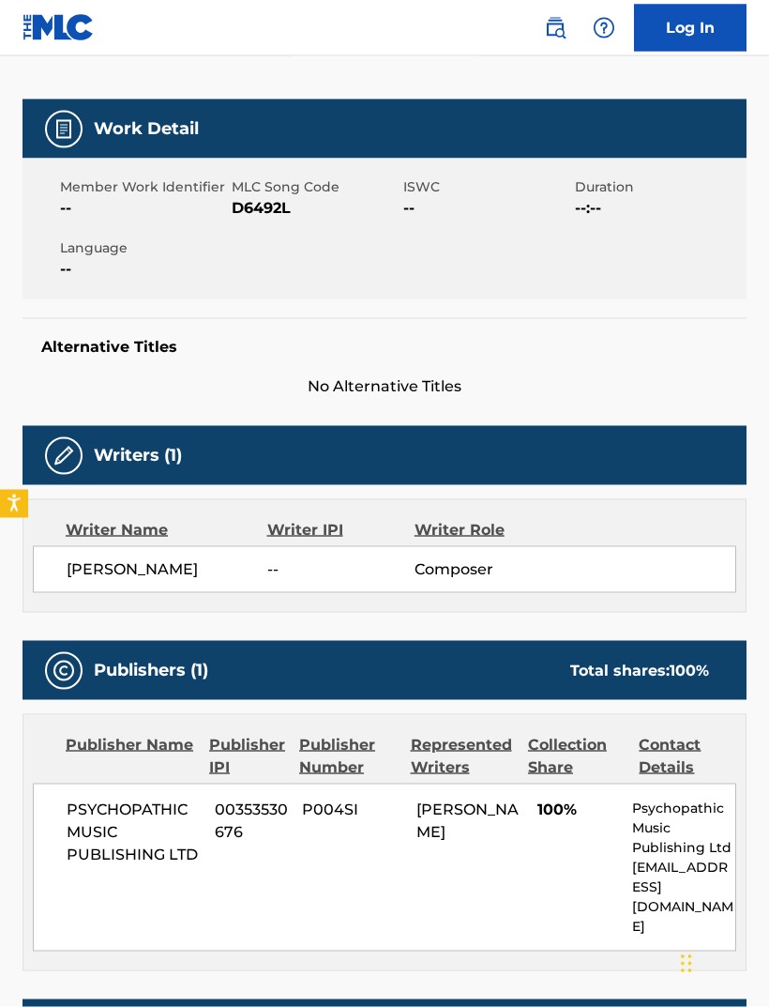
click at [114, 561] on span "[PERSON_NAME]" at bounding box center [167, 569] width 201 height 23
click at [114, 530] on div "Writer Name" at bounding box center [167, 530] width 202 height 23
click at [485, 598] on div "Writer Name Writer IPI Writer Role [PERSON_NAME] -- Composer" at bounding box center [385, 556] width 724 height 114
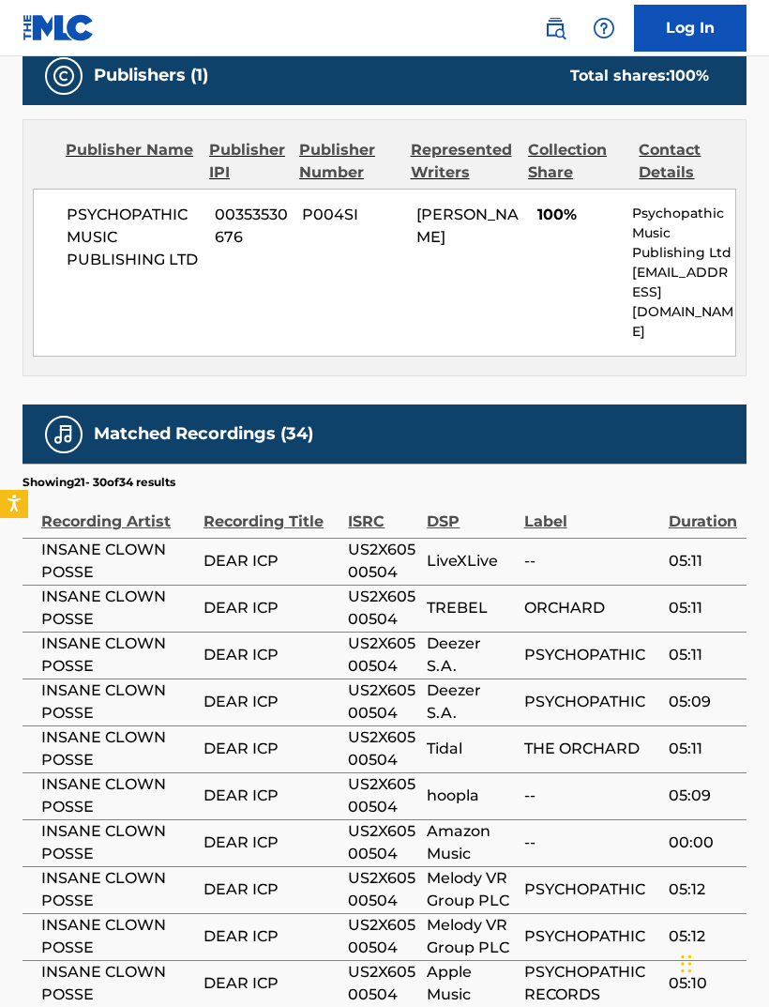
scroll to position [917, 0]
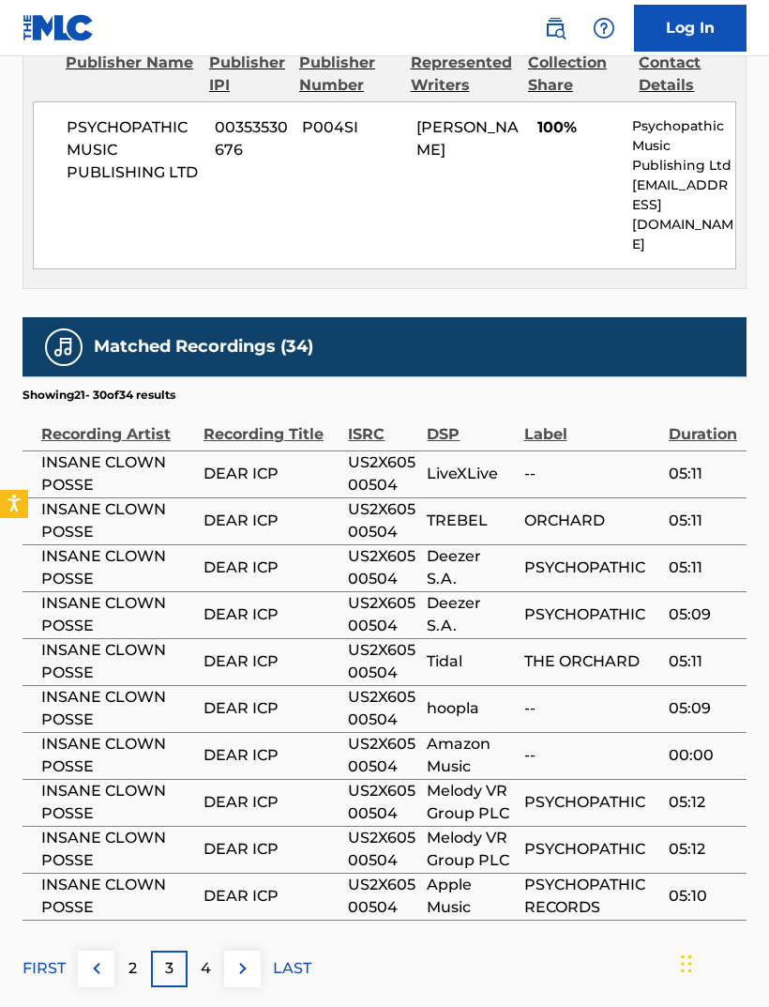
click at [205, 957] on p "4" at bounding box center [206, 968] width 10 height 23
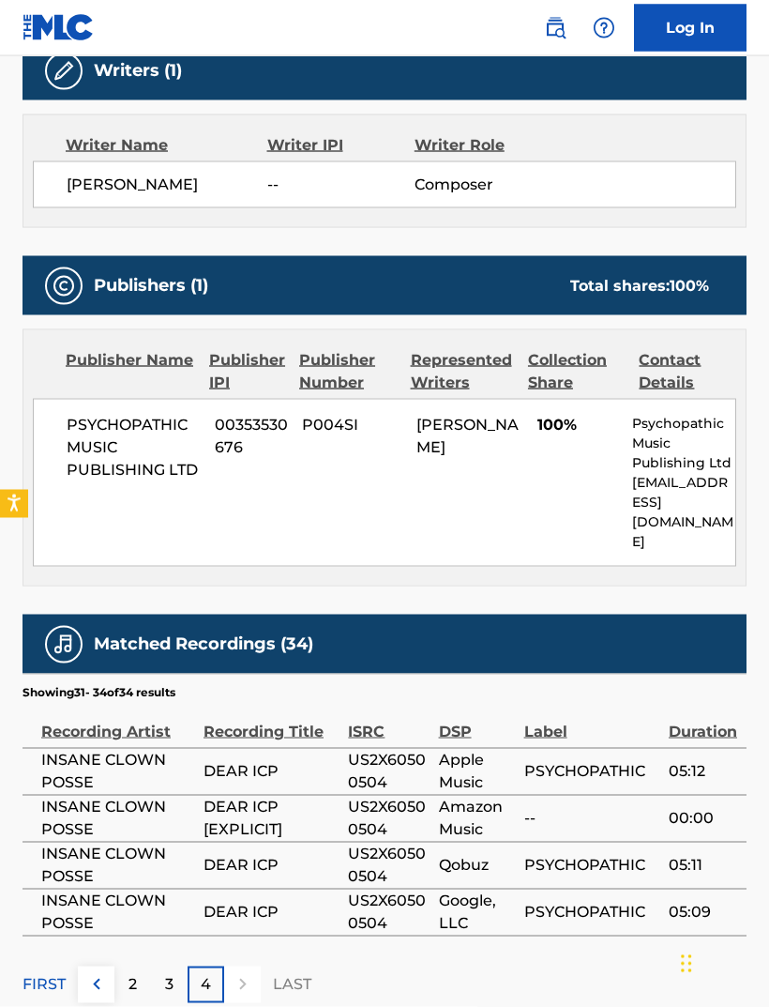
scroll to position [614, 0]
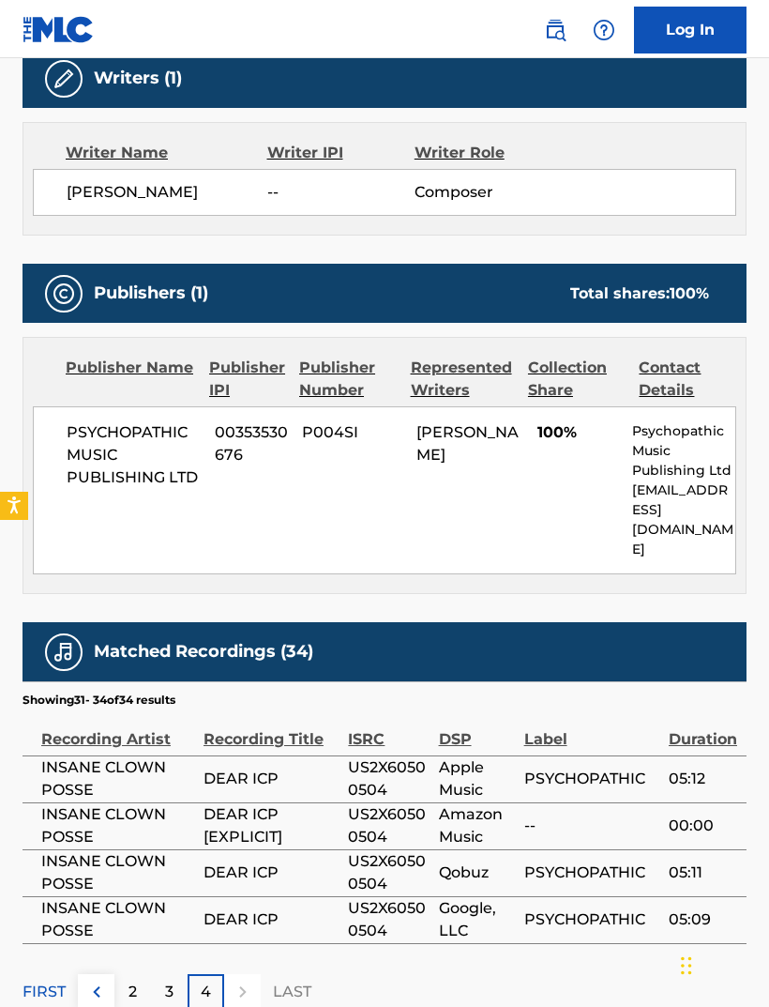
click at [148, 461] on span "PSYCHOPATHIC MUSIC PUBLISHING LTD" at bounding box center [134, 453] width 134 height 68
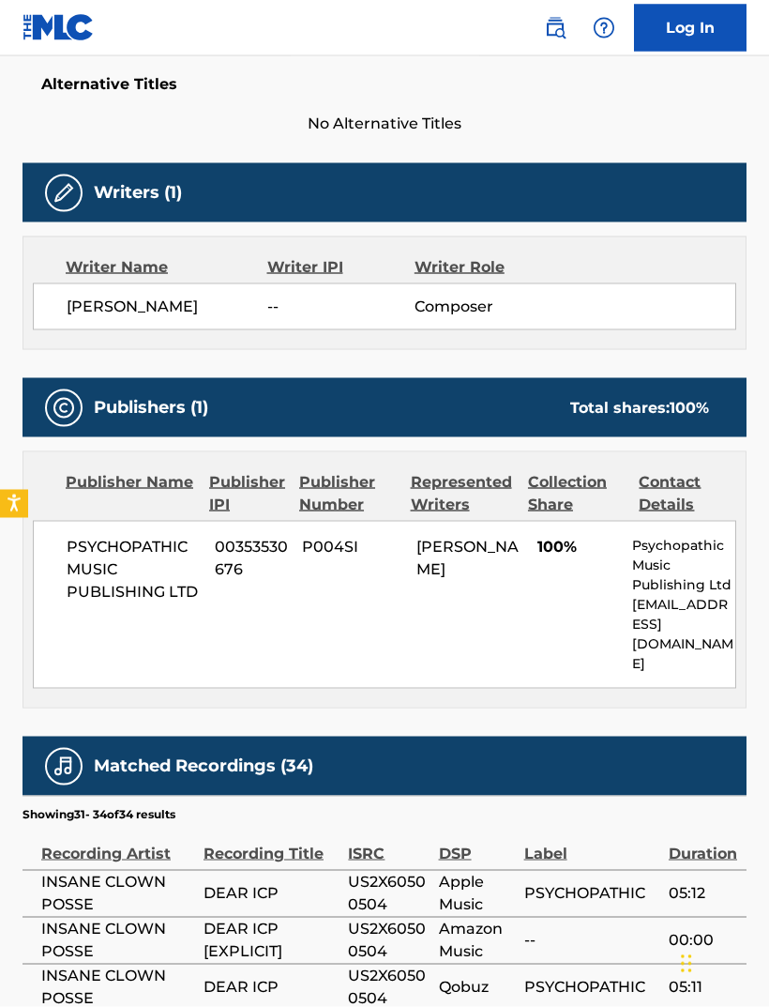
scroll to position [498, 0]
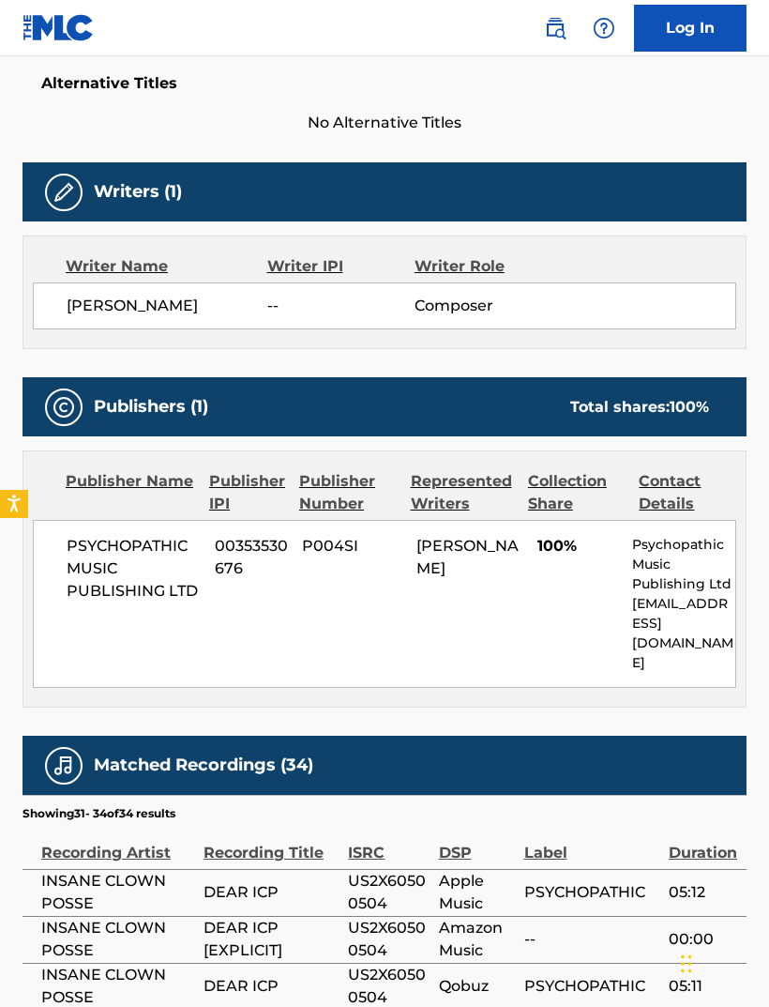
click at [468, 266] on div "Writer Role" at bounding box center [482, 266] width 134 height 23
click at [459, 271] on div "Writer Role" at bounding box center [482, 266] width 134 height 23
click at [476, 275] on div "Writer Role" at bounding box center [482, 266] width 134 height 23
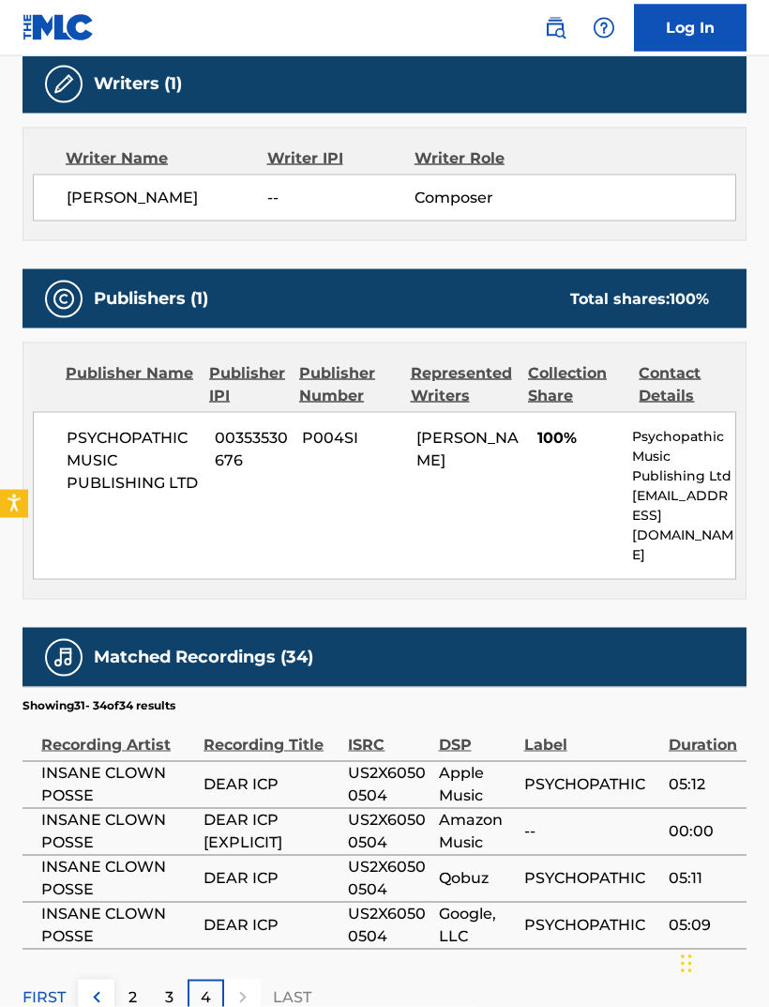
scroll to position [635, 0]
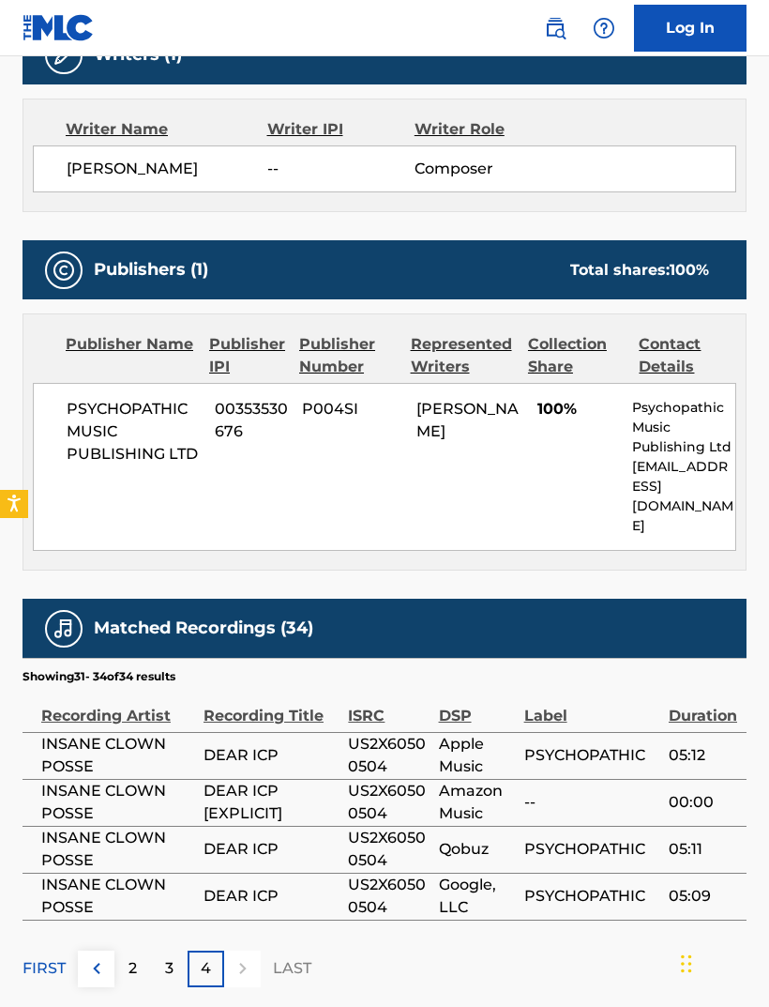
click at [119, 668] on p "Showing 31 - 34 of 34 results" at bounding box center [99, 676] width 153 height 17
click at [103, 733] on span "INSANE CLOWN POSSE" at bounding box center [117, 755] width 153 height 45
click at [104, 733] on span "INSANE CLOWN POSSE" at bounding box center [117, 755] width 153 height 45
click at [366, 685] on div "ISRC" at bounding box center [388, 706] width 81 height 42
click at [359, 685] on div "ISRC" at bounding box center [388, 706] width 81 height 42
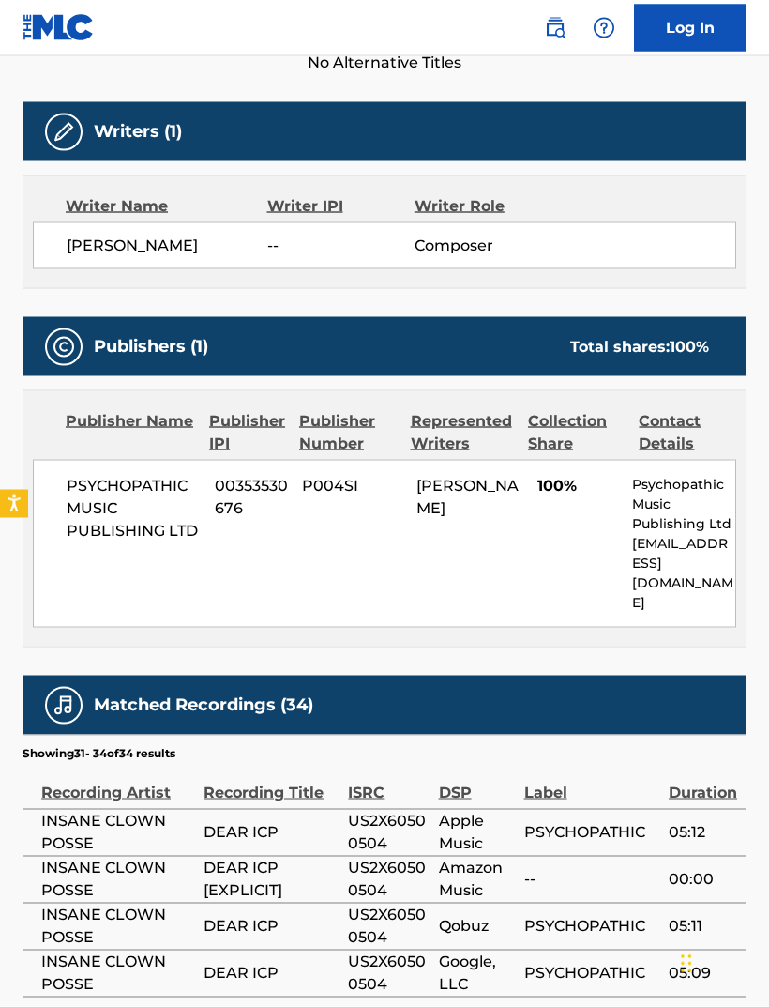
scroll to position [561, 0]
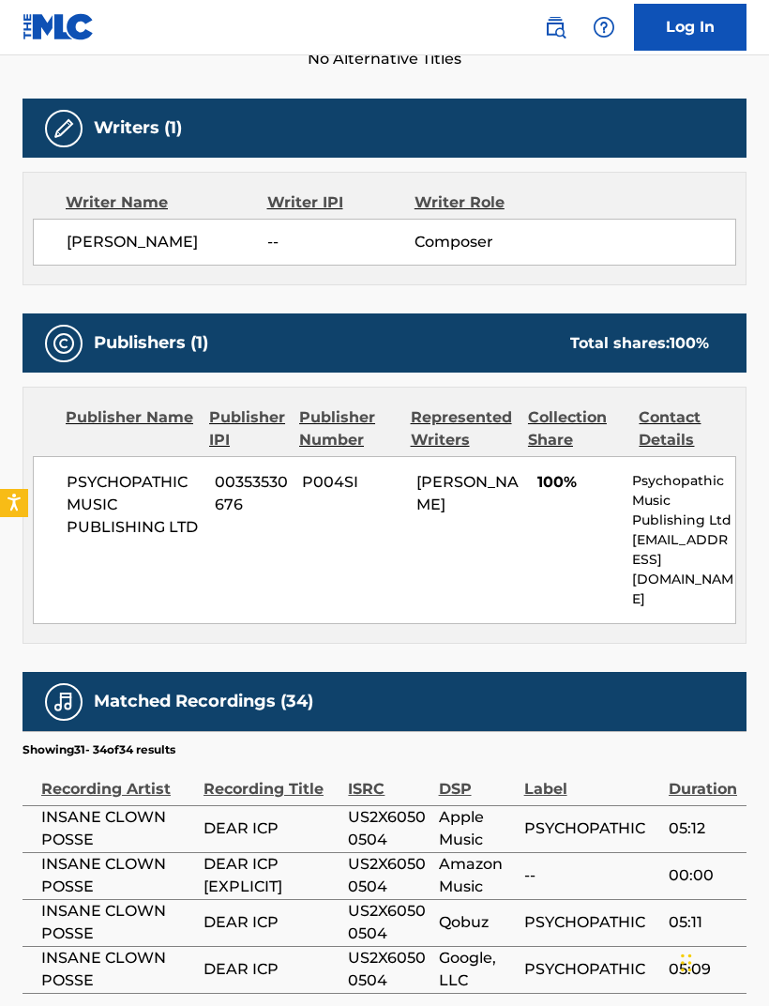
click at [79, 759] on div "Recording Artist" at bounding box center [117, 780] width 153 height 42
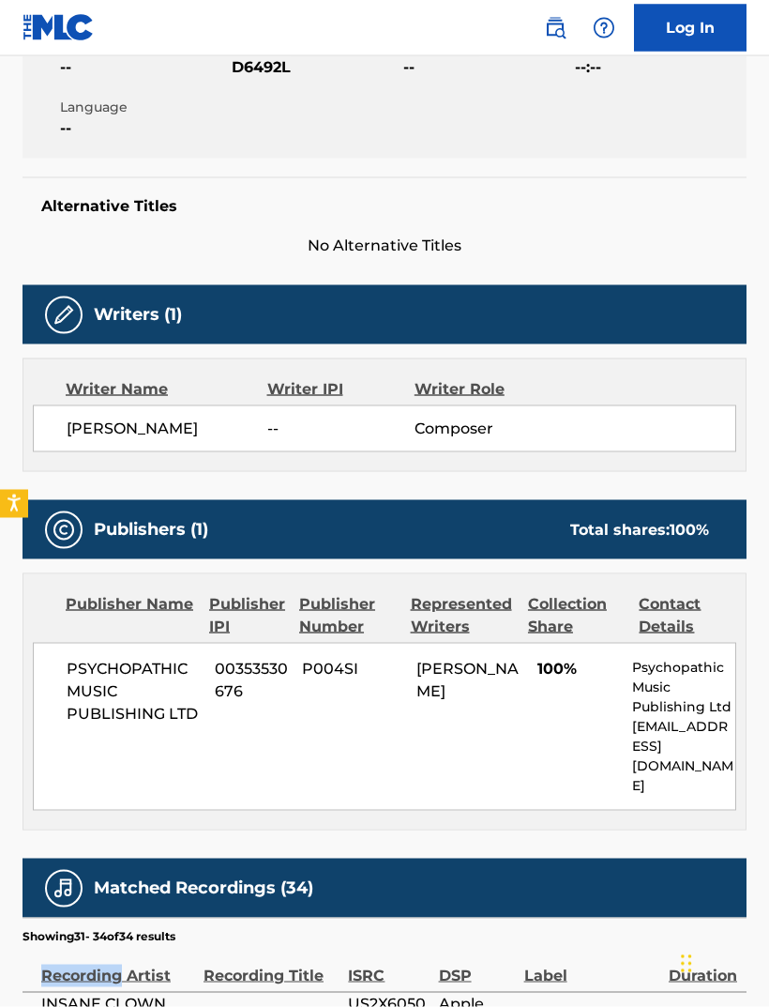
scroll to position [374, 0]
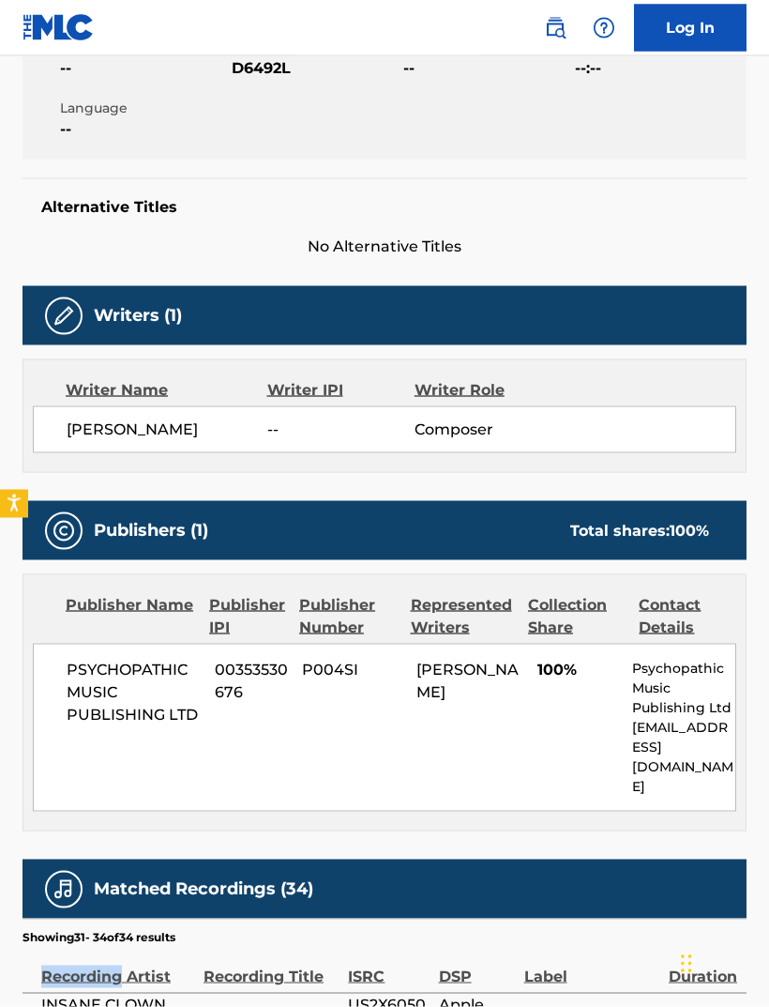
click at [666, 612] on div "Contact Details" at bounding box center [688, 616] width 98 height 45
click at [557, 612] on div "Collection Share" at bounding box center [577, 616] width 98 height 45
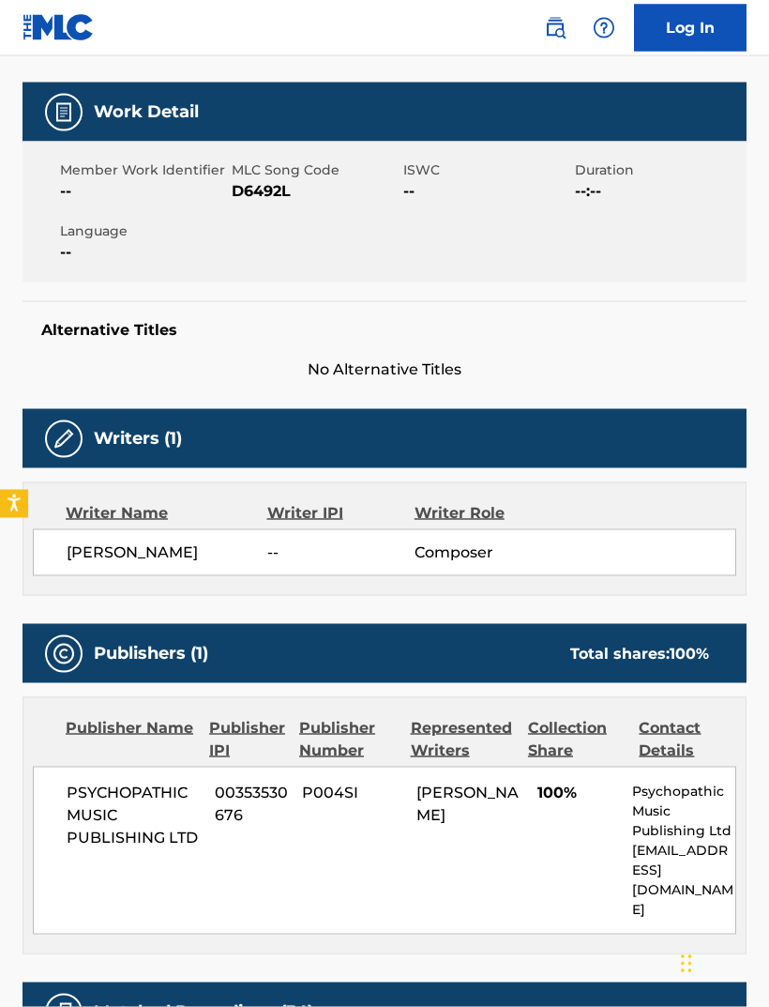
scroll to position [252, 0]
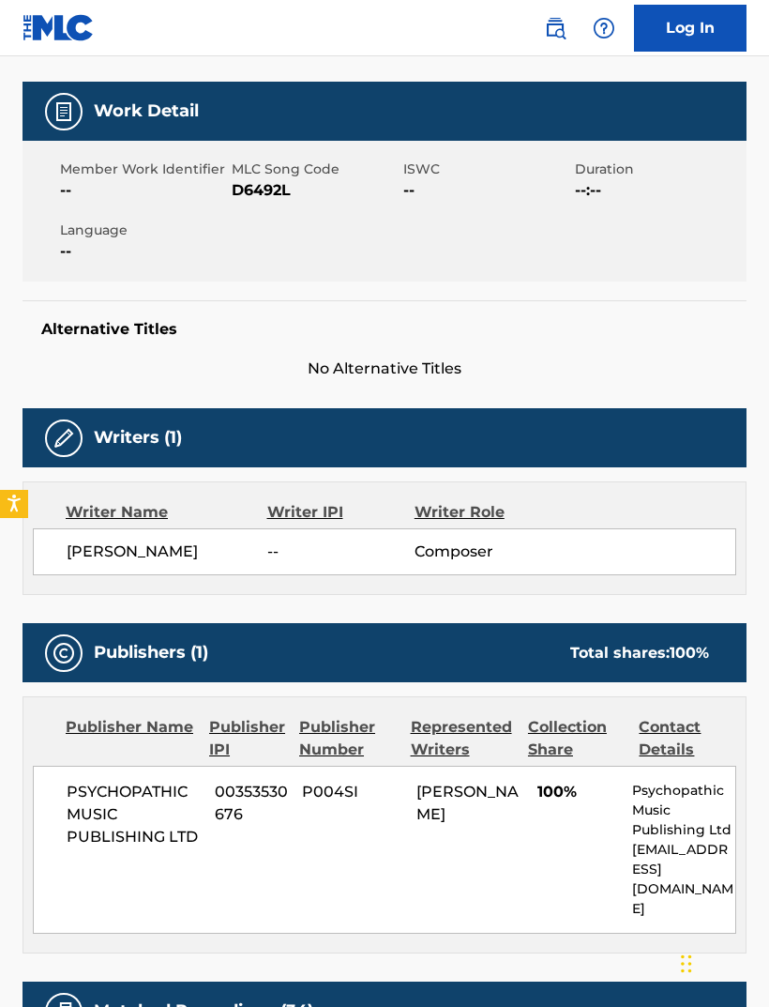
click at [469, 547] on span "Composer" at bounding box center [482, 551] width 134 height 23
click at [459, 515] on div "Writer Role" at bounding box center [482, 512] width 134 height 23
click at [454, 512] on div "Writer Role" at bounding box center [482, 512] width 134 height 23
click at [454, 511] on div "Writer Role" at bounding box center [482, 512] width 134 height 23
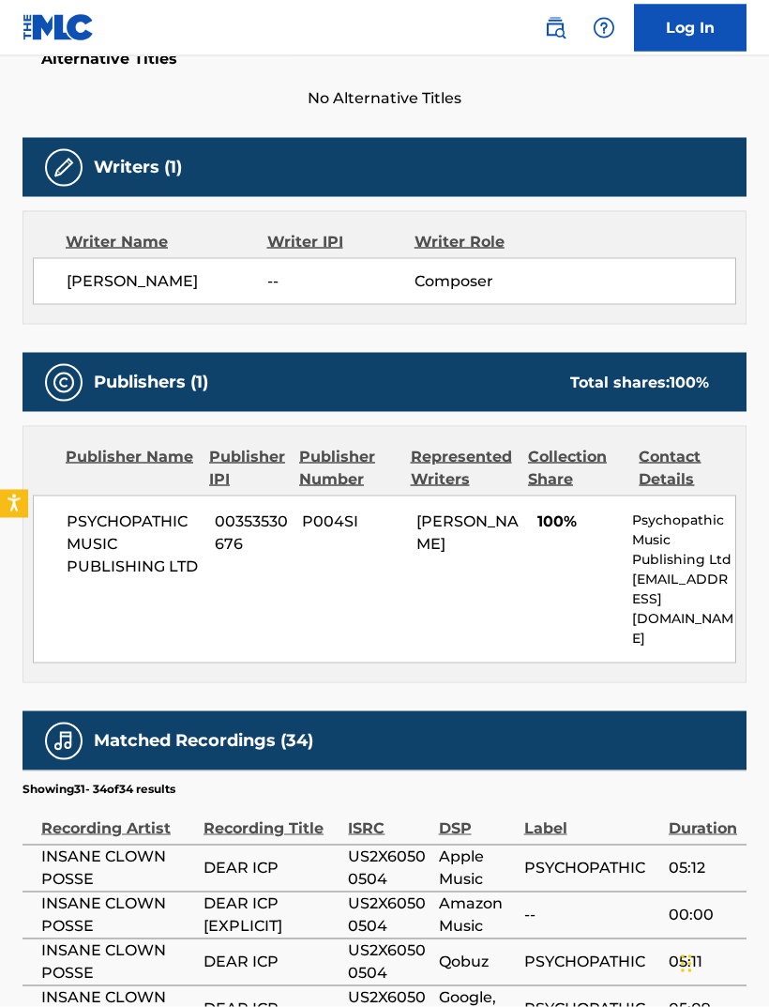
scroll to position [526, 0]
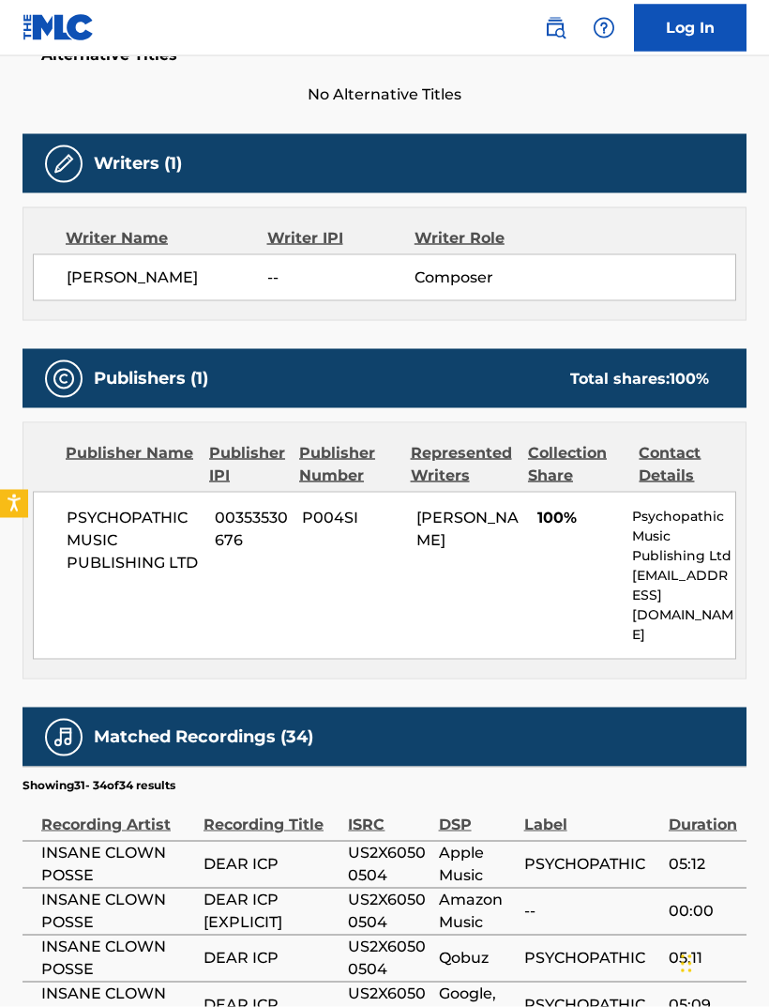
click at [117, 536] on span "PSYCHOPATHIC MUSIC PUBLISHING LTD" at bounding box center [134, 541] width 134 height 68
click at [478, 469] on div "Represented Writers" at bounding box center [462, 464] width 103 height 45
click at [689, 453] on div "Contact Details" at bounding box center [688, 464] width 98 height 45
click at [658, 479] on div "Contact Details" at bounding box center [688, 464] width 98 height 45
click at [657, 479] on div "Contact Details" at bounding box center [688, 464] width 98 height 45
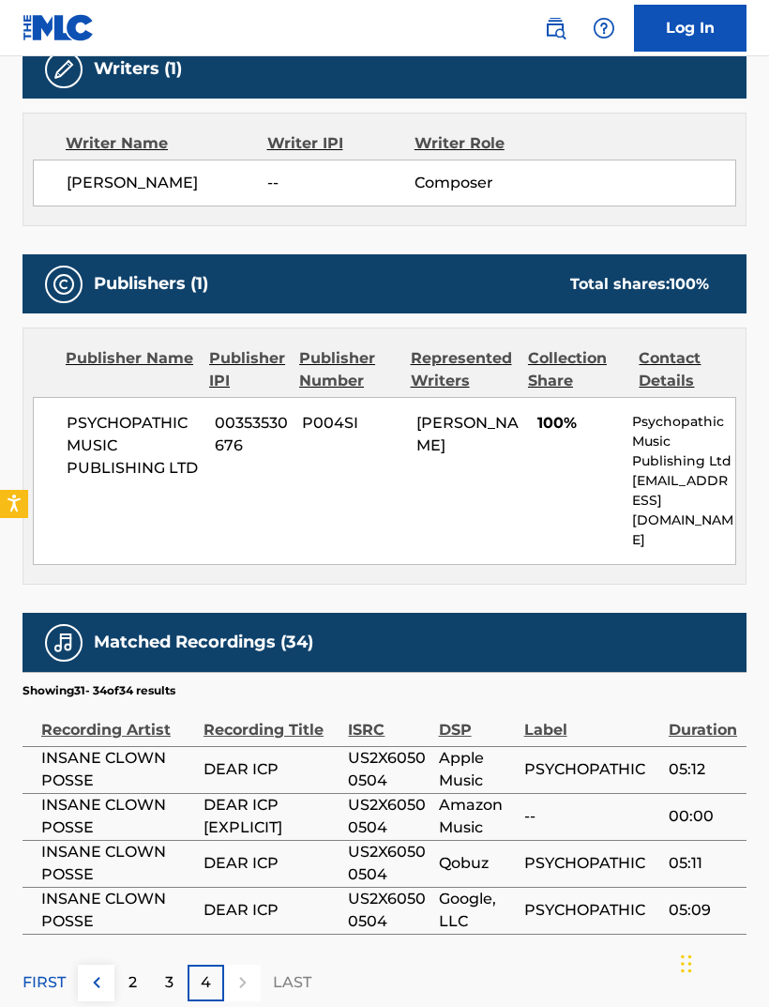
scroll to position [618, 0]
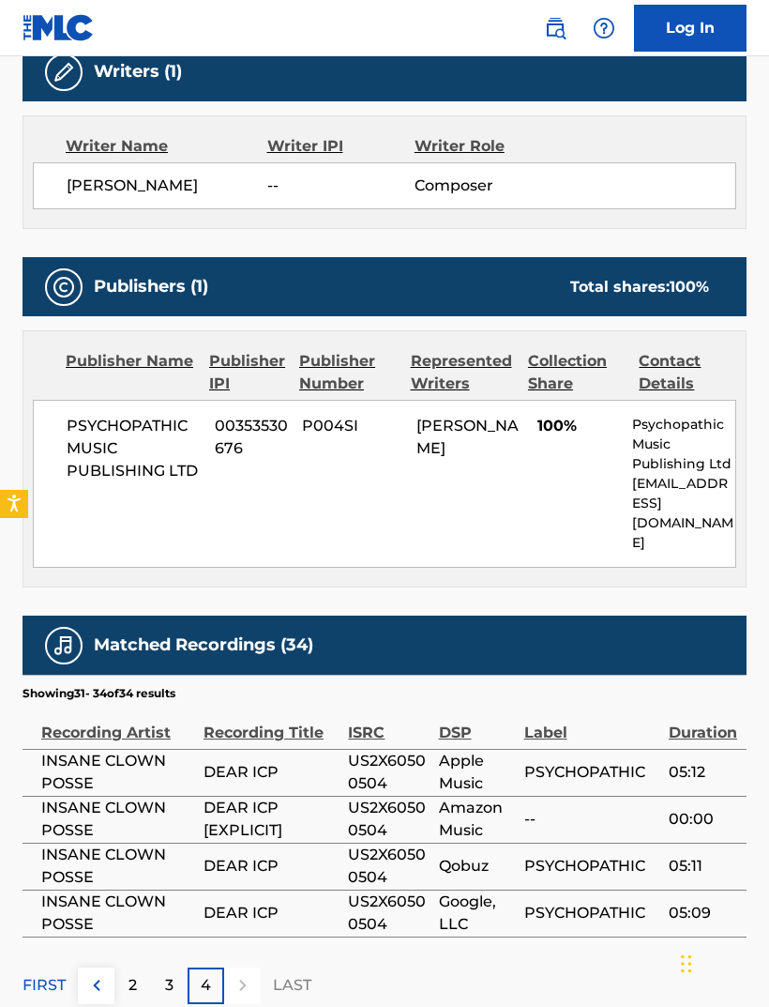
click at [667, 749] on td "PSYCHOPATHIC" at bounding box center [596, 772] width 144 height 47
click at [643, 761] on span "PSYCHOPATHIC" at bounding box center [591, 772] width 135 height 23
click at [468, 797] on span "Amazon Music" at bounding box center [477, 819] width 76 height 45
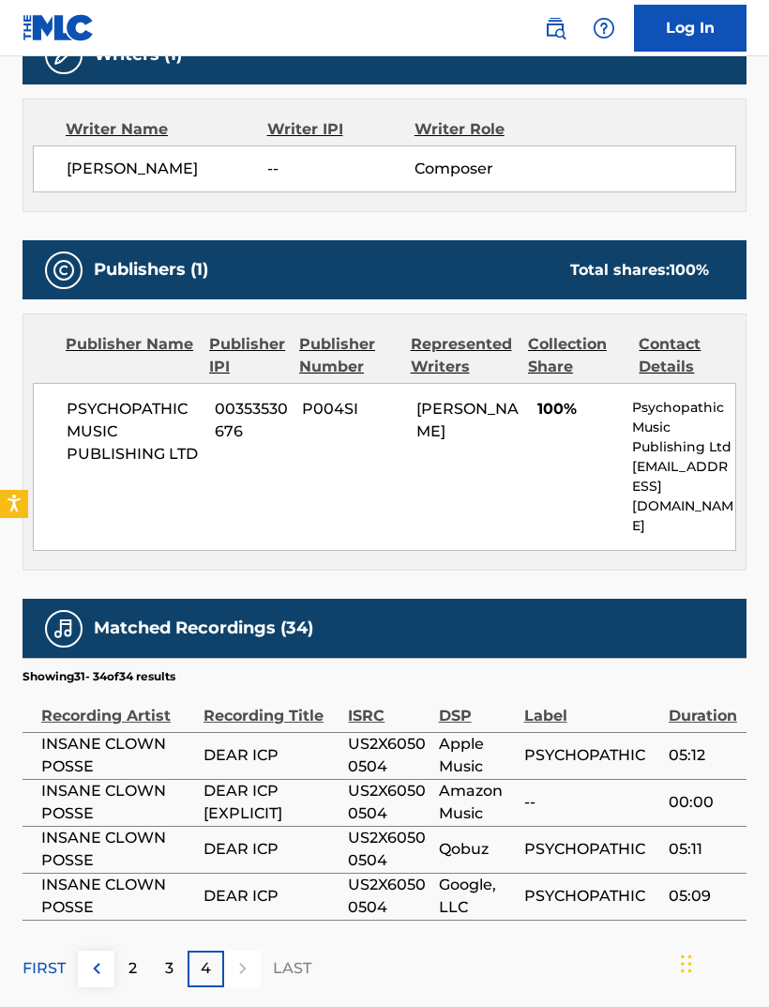
click at [120, 950] on div "2" at bounding box center [132, 968] width 37 height 37
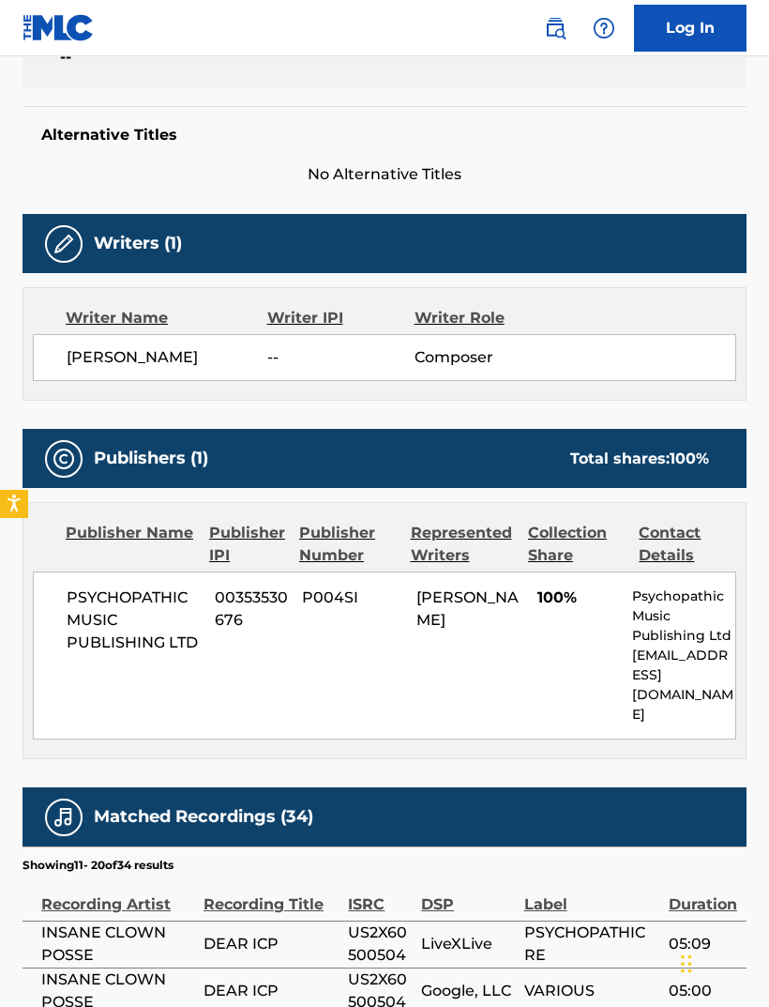
scroll to position [446, 0]
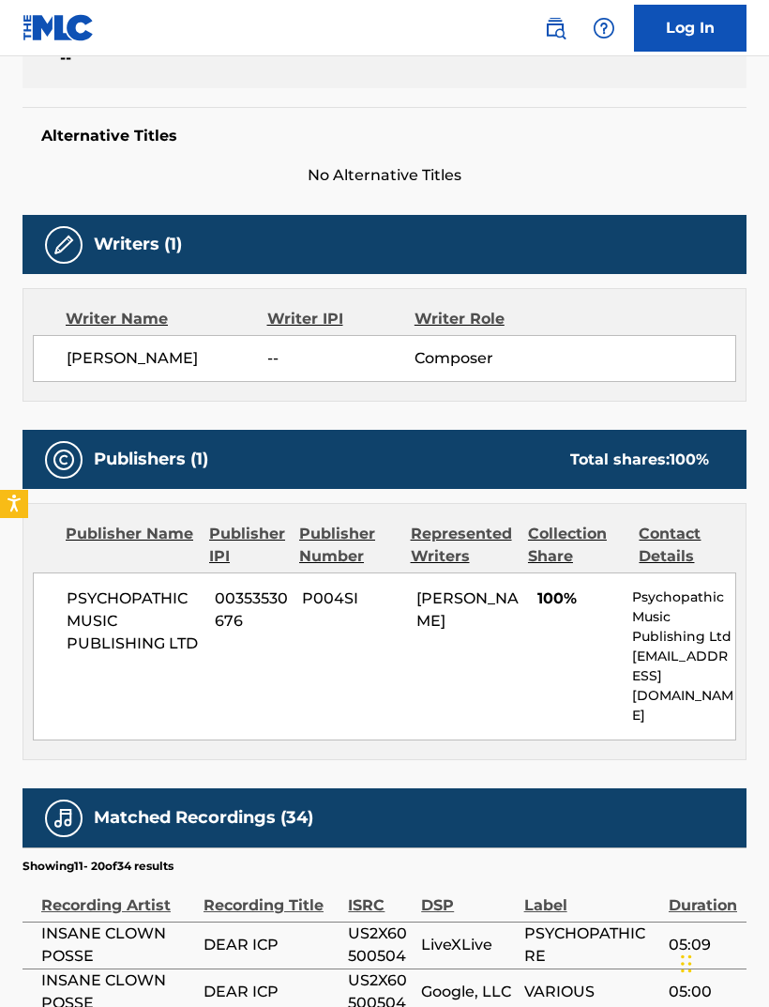
click at [572, 545] on div "Collection Share" at bounding box center [577, 545] width 98 height 45
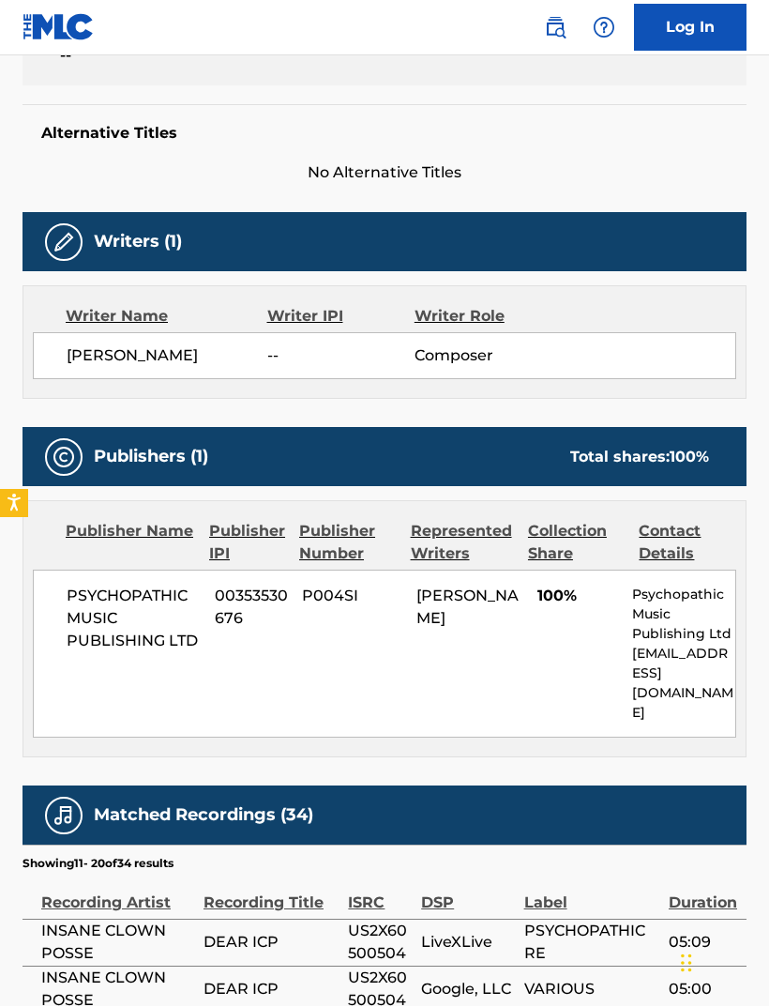
click at [569, 535] on div "Collection Share" at bounding box center [577, 543] width 98 height 45
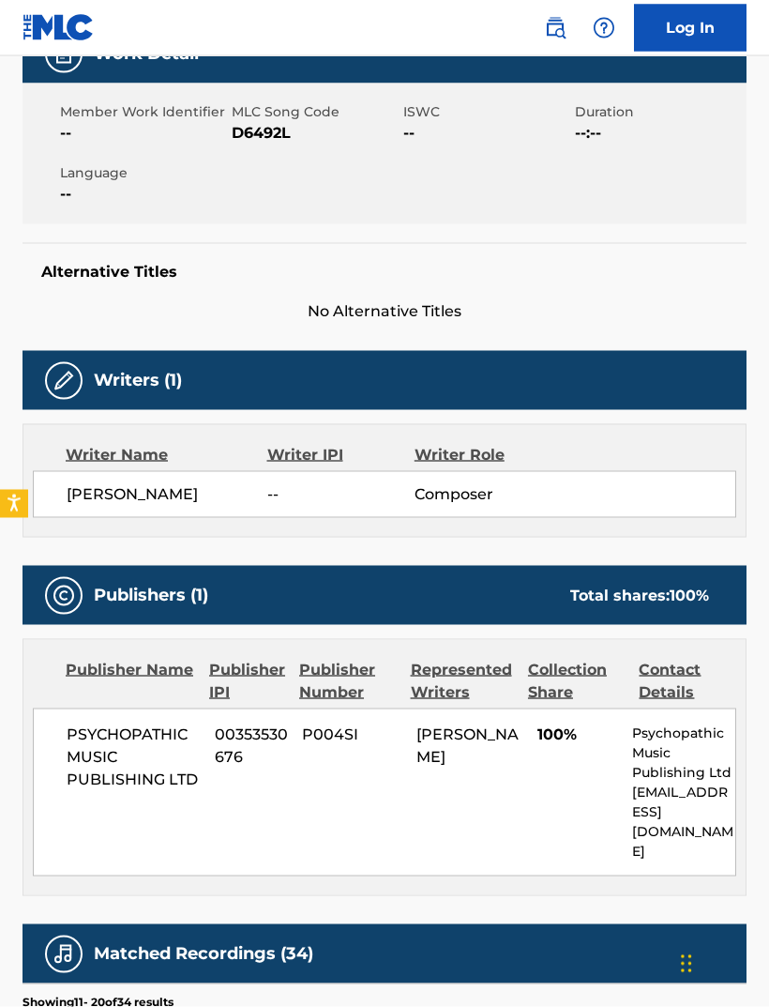
scroll to position [0, 0]
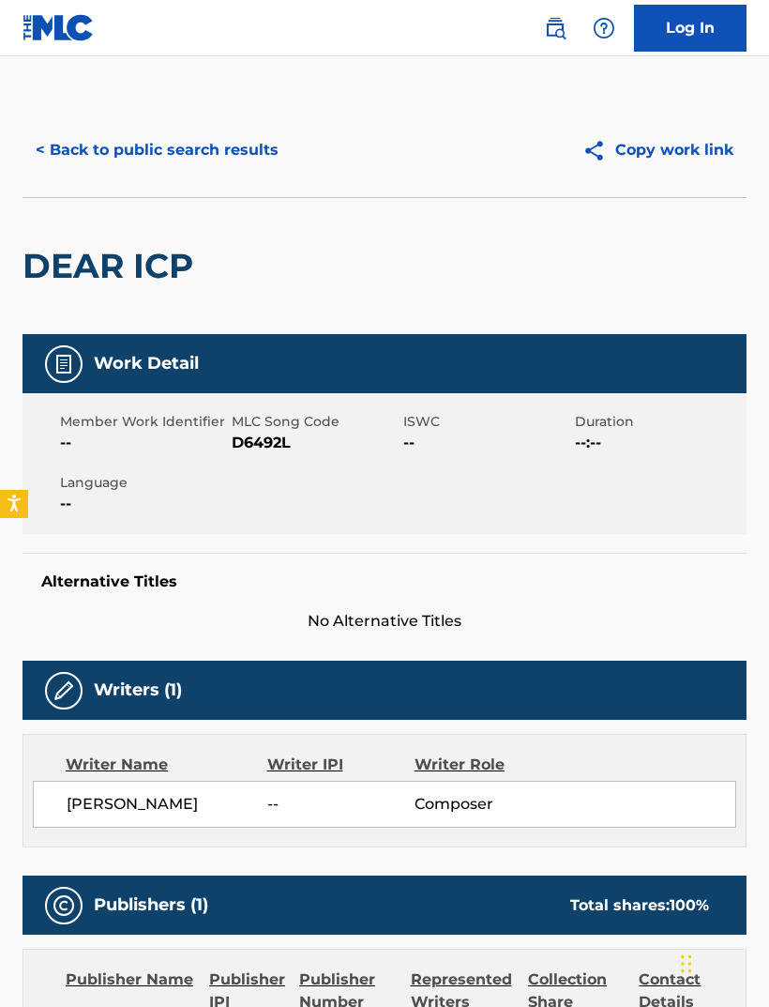
click at [612, 23] on img at bounding box center [604, 28] width 23 height 23
click at [408, 166] on div "Copy work link" at bounding box center [566, 150] width 362 height 47
click at [564, 23] on img at bounding box center [555, 28] width 23 height 23
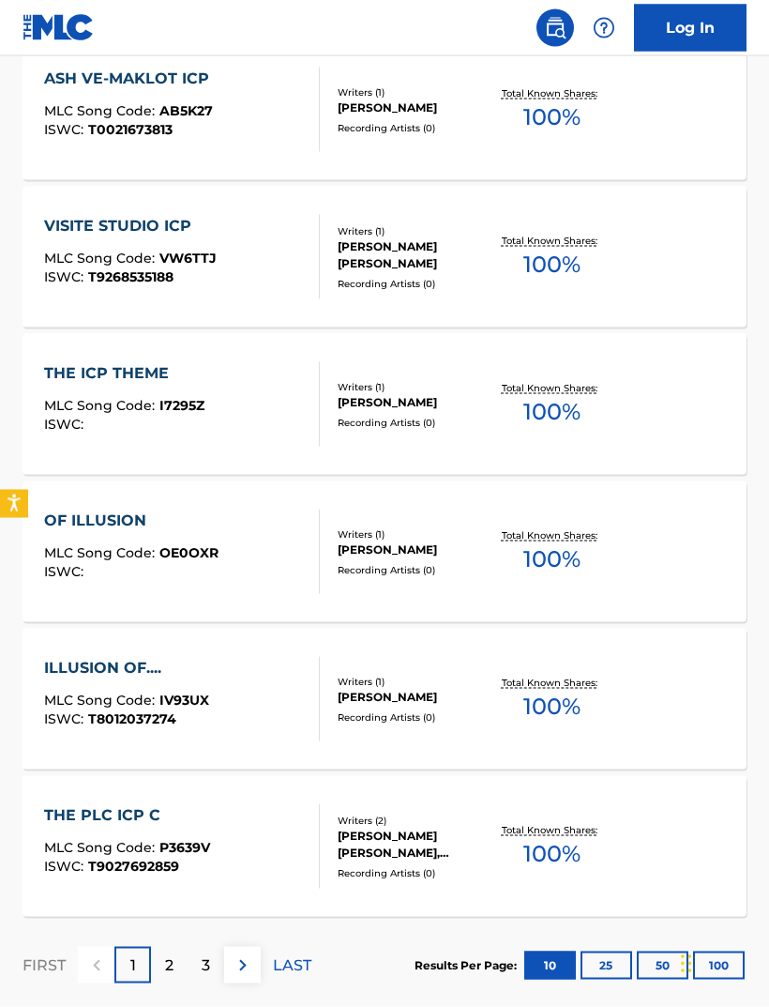
scroll to position [1221, 0]
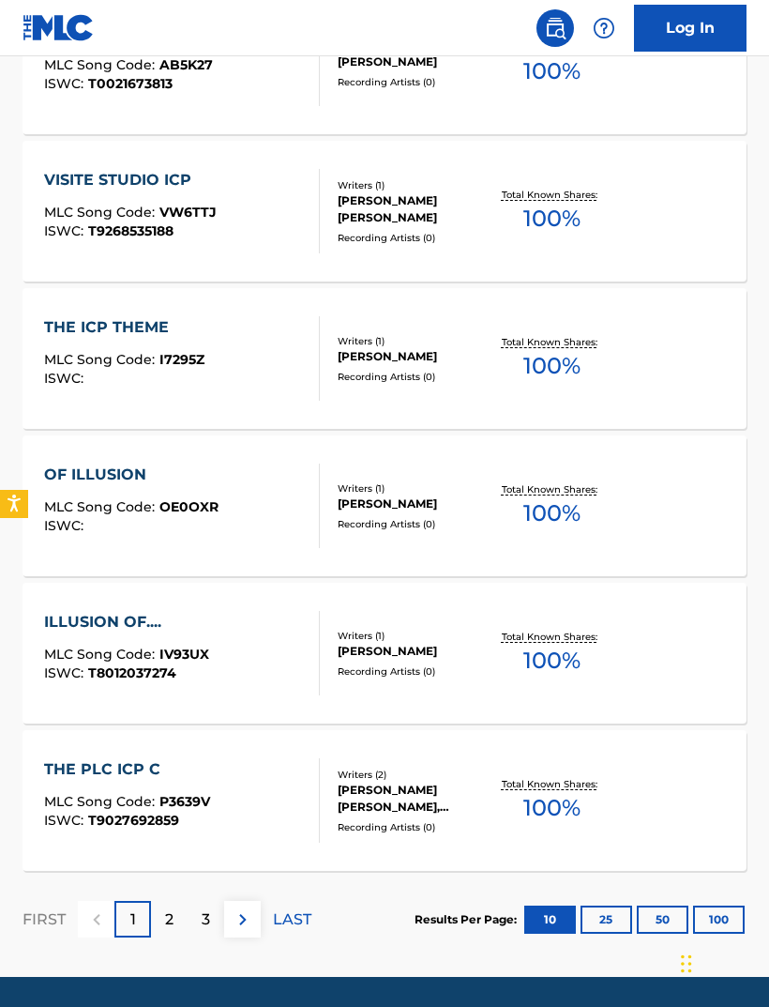
click at [179, 926] on div "2" at bounding box center [169, 919] width 37 height 37
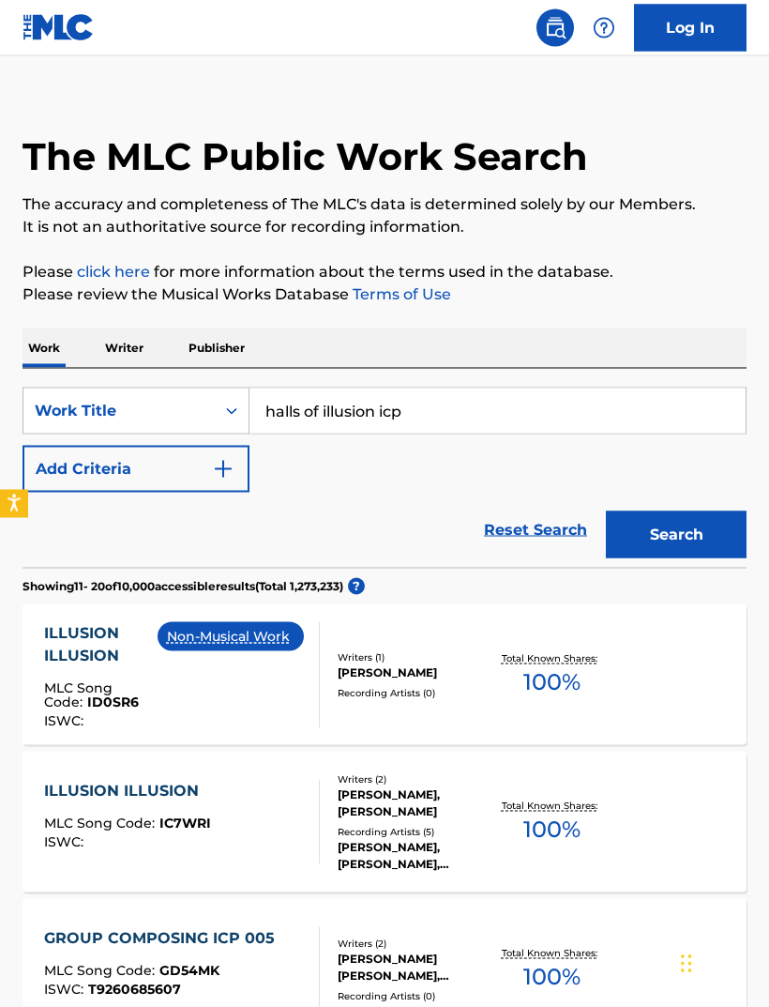
scroll to position [0, 0]
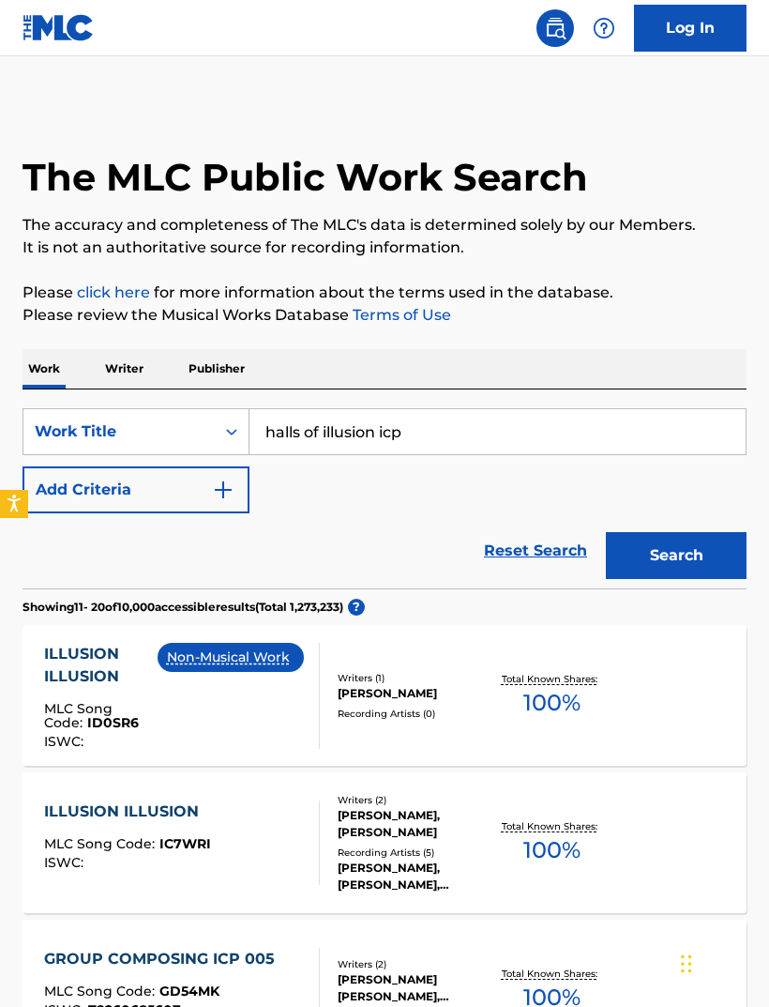
click at [245, 364] on p "Publisher" at bounding box center [217, 368] width 68 height 39
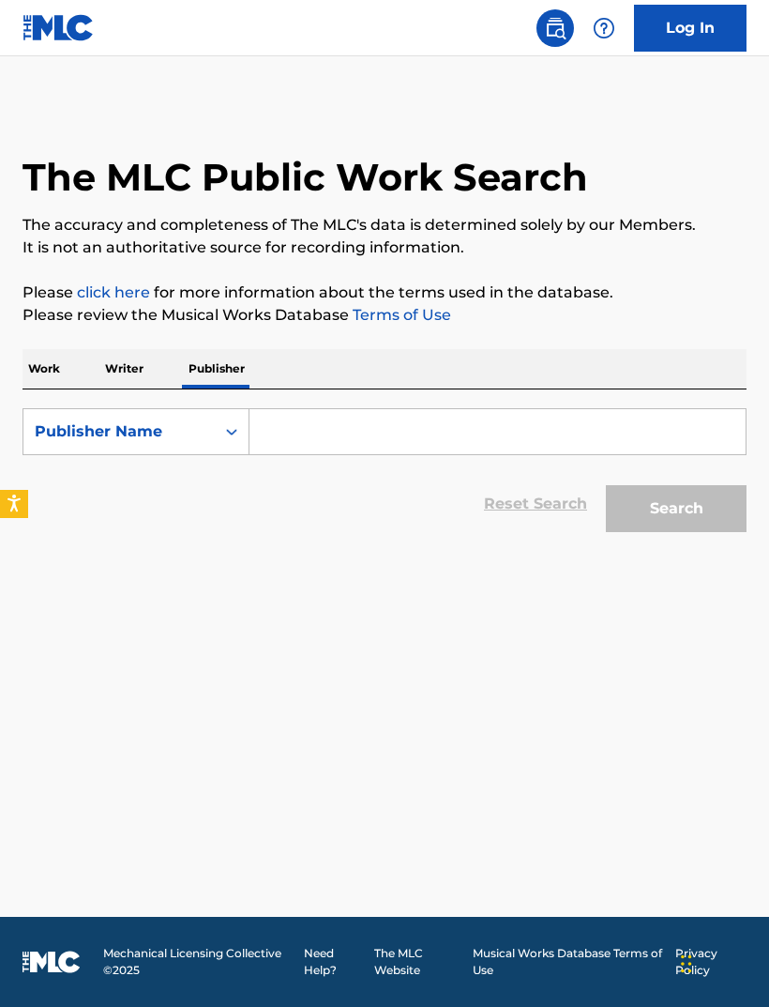
click at [405, 431] on input "Search Form" at bounding box center [498, 431] width 496 height 45
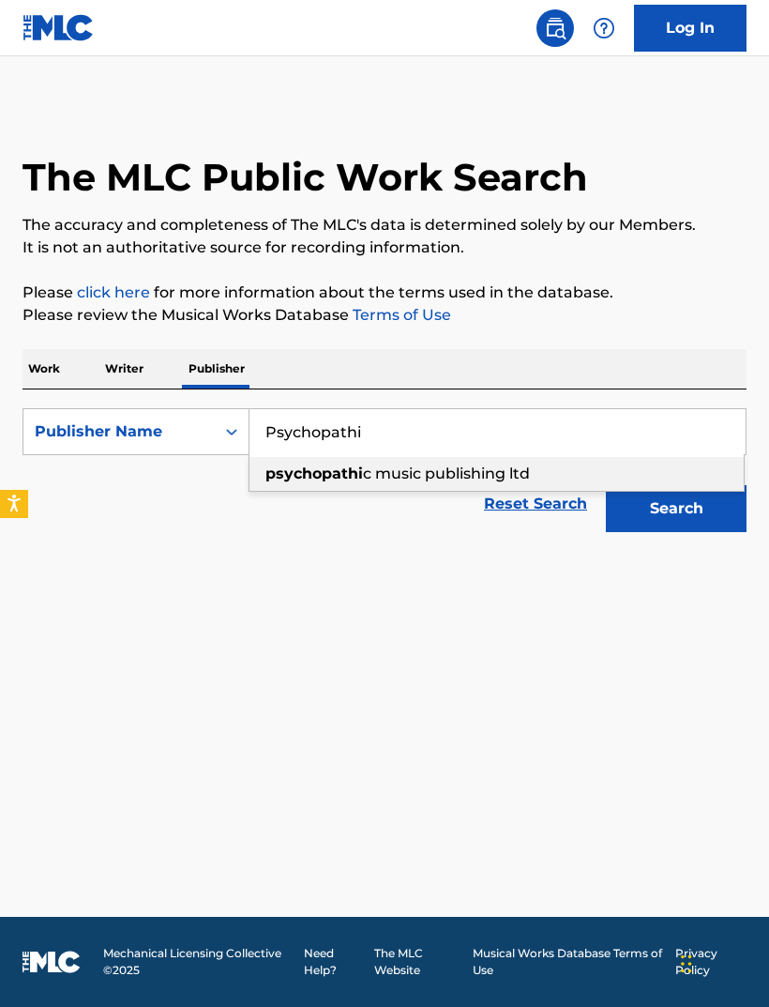
click at [508, 473] on span "c music publishing ltd" at bounding box center [446, 473] width 167 height 18
type input "psychopathic music publishing ltd"
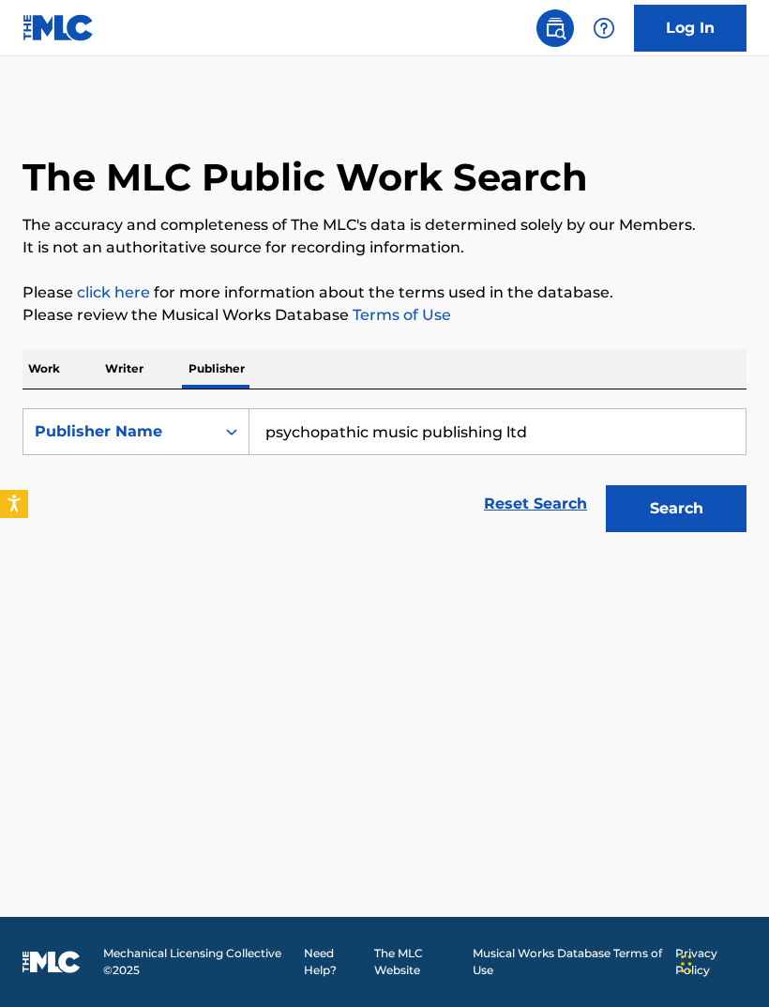
click at [689, 503] on button "Search" at bounding box center [676, 508] width 141 height 47
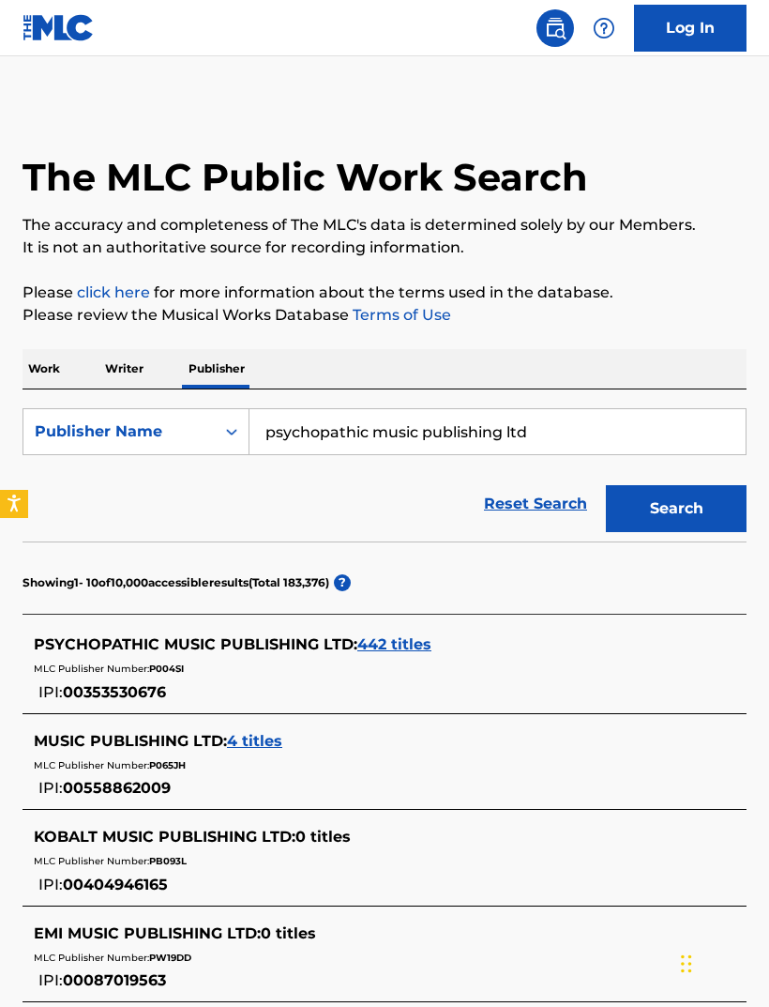
click at [402, 644] on span "442 titles" at bounding box center [394, 644] width 74 height 18
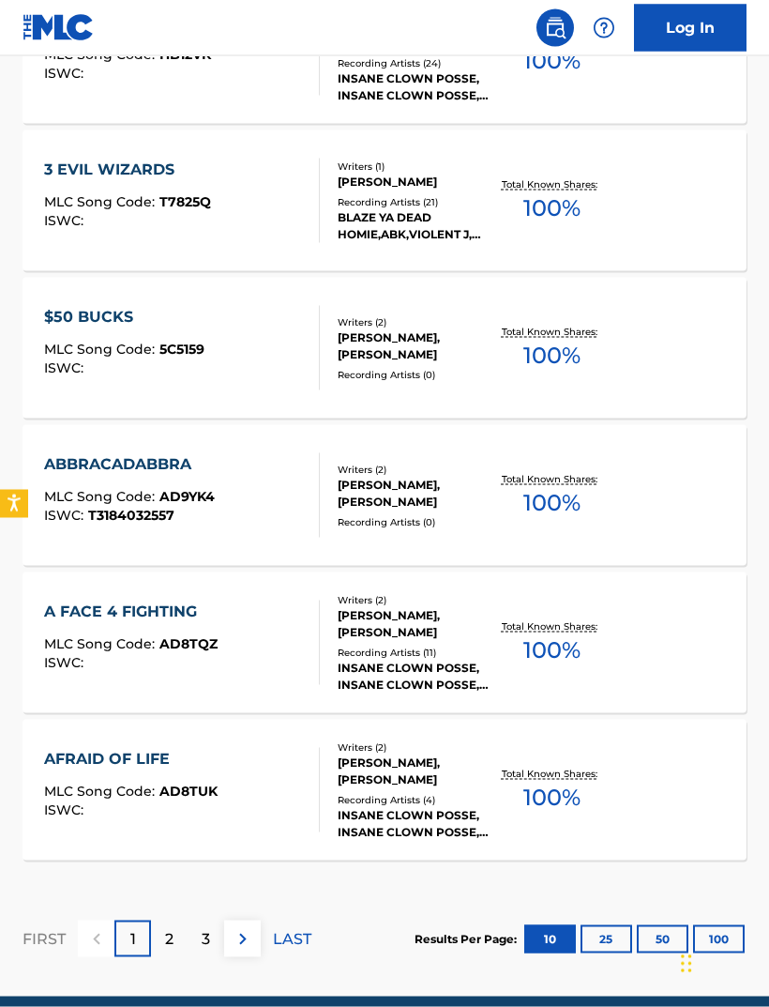
scroll to position [1297, 0]
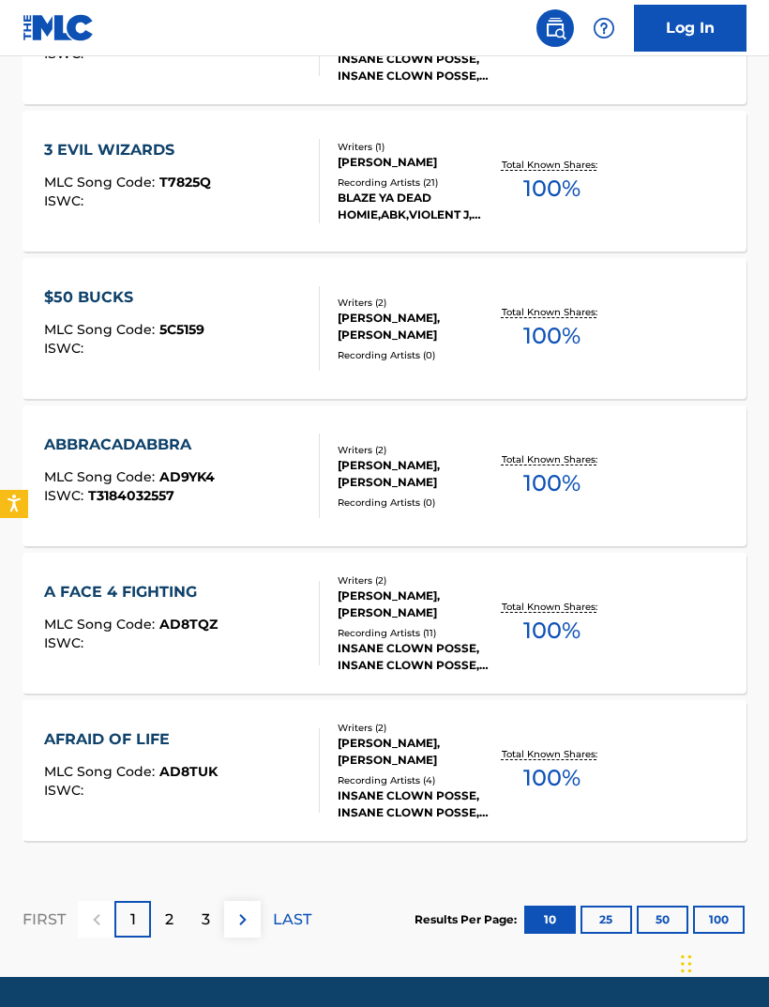
click at [146, 917] on div "1" at bounding box center [132, 919] width 37 height 37
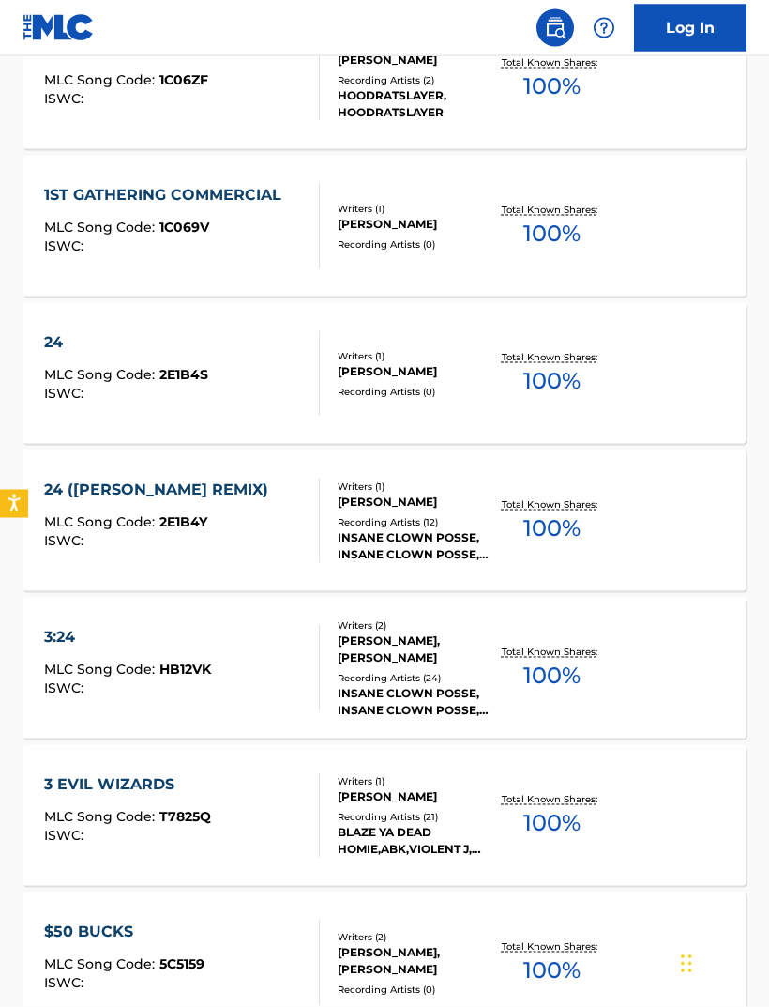
scroll to position [663, 0]
click at [554, 505] on p "Total Known Shares:" at bounding box center [552, 503] width 100 height 14
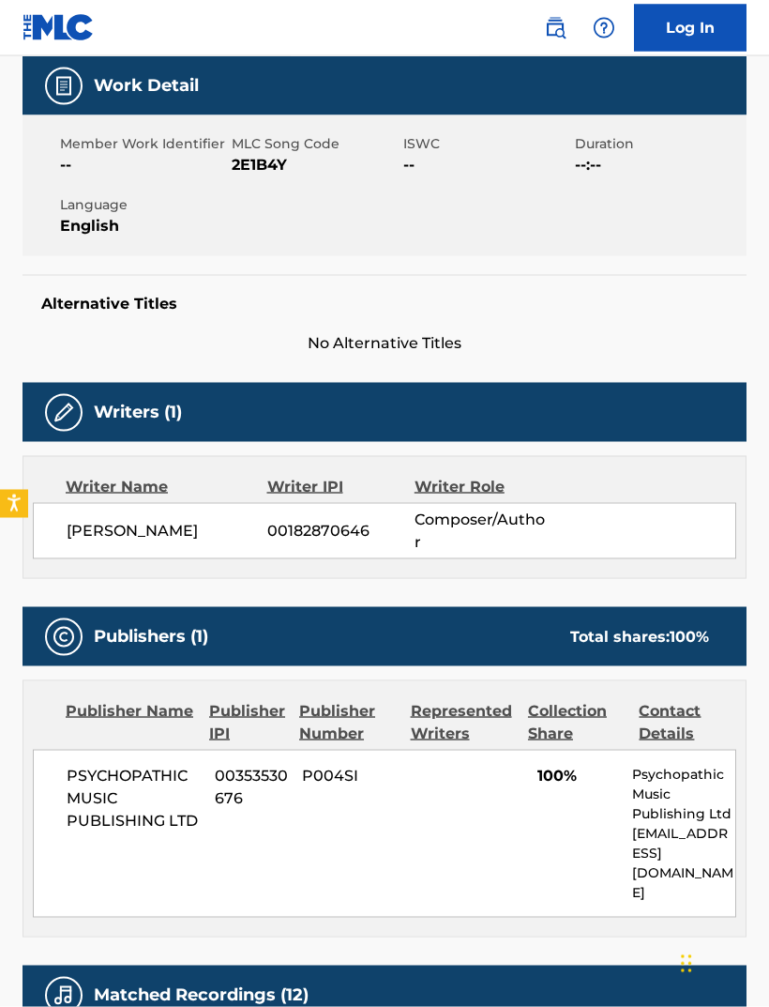
scroll to position [321, 0]
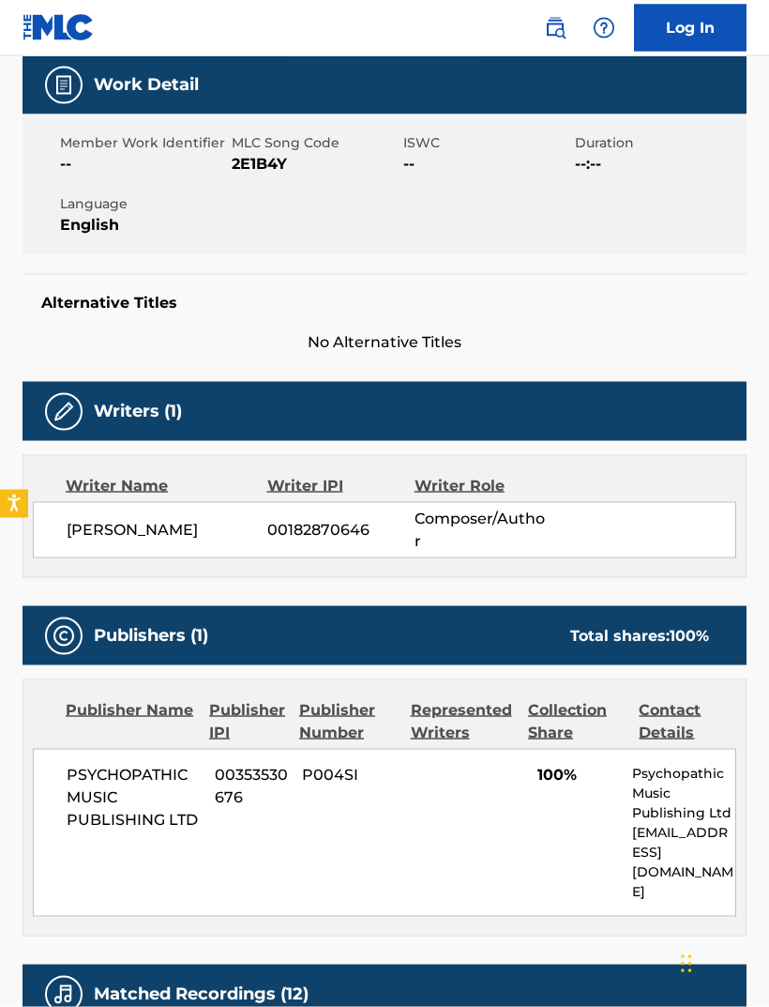
click at [446, 508] on span "Composer/Author" at bounding box center [482, 530] width 134 height 45
click at [139, 519] on span "[PERSON_NAME]" at bounding box center [167, 530] width 201 height 23
click at [106, 475] on div "Writer Name" at bounding box center [167, 486] width 202 height 23
click at [103, 475] on div "Writer Name" at bounding box center [167, 486] width 202 height 23
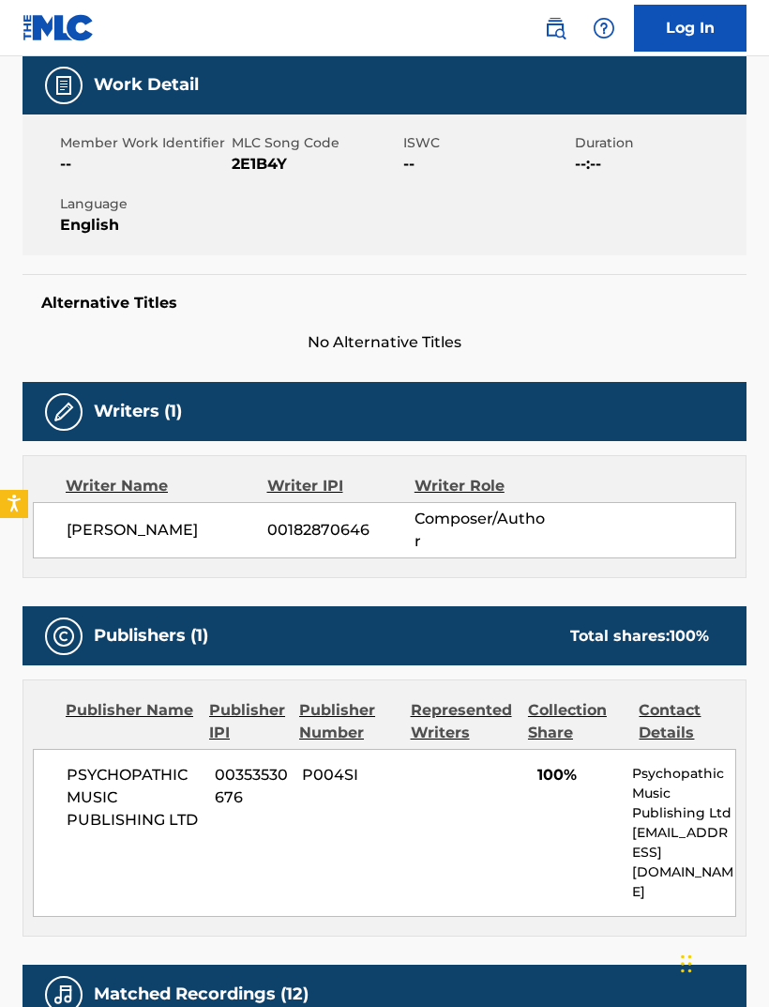
scroll to position [299, 0]
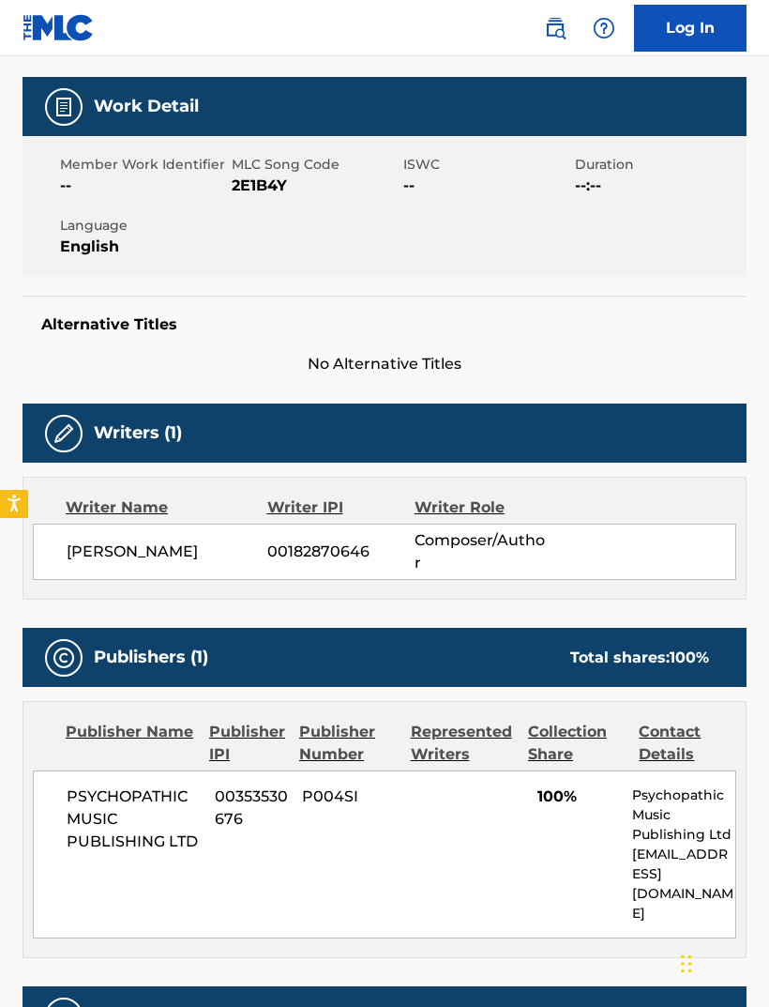
click at [40, 296] on div "Alternative Titles No Alternative Titles" at bounding box center [385, 336] width 724 height 80
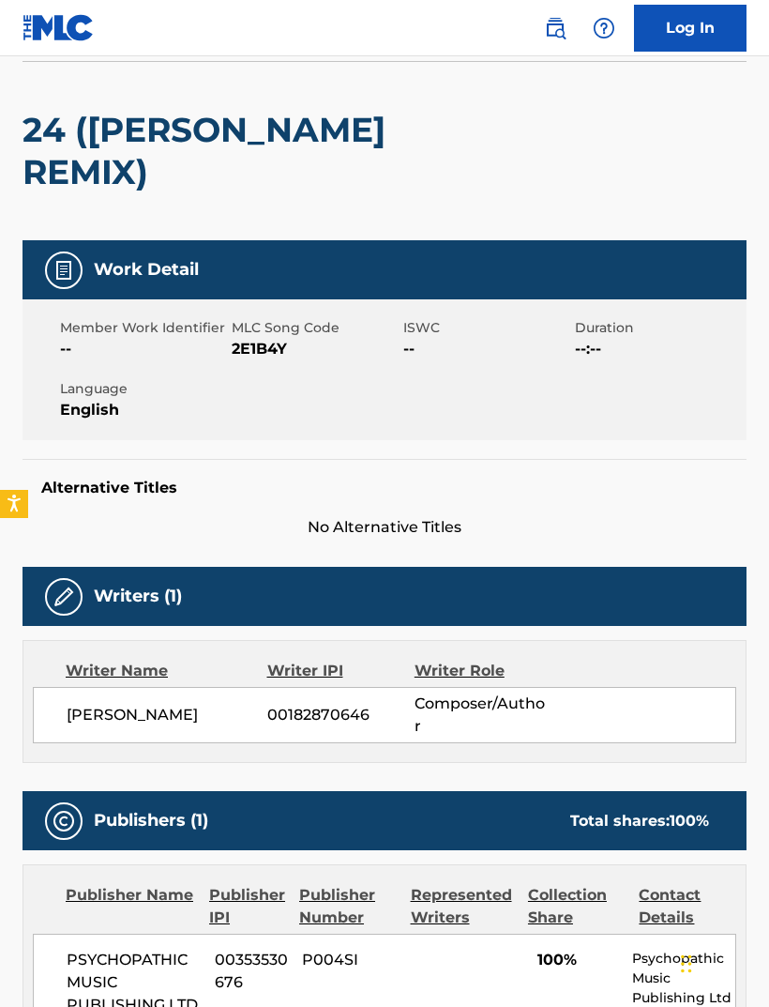
scroll to position [0, 0]
